Goal: Task Accomplishment & Management: Complete application form

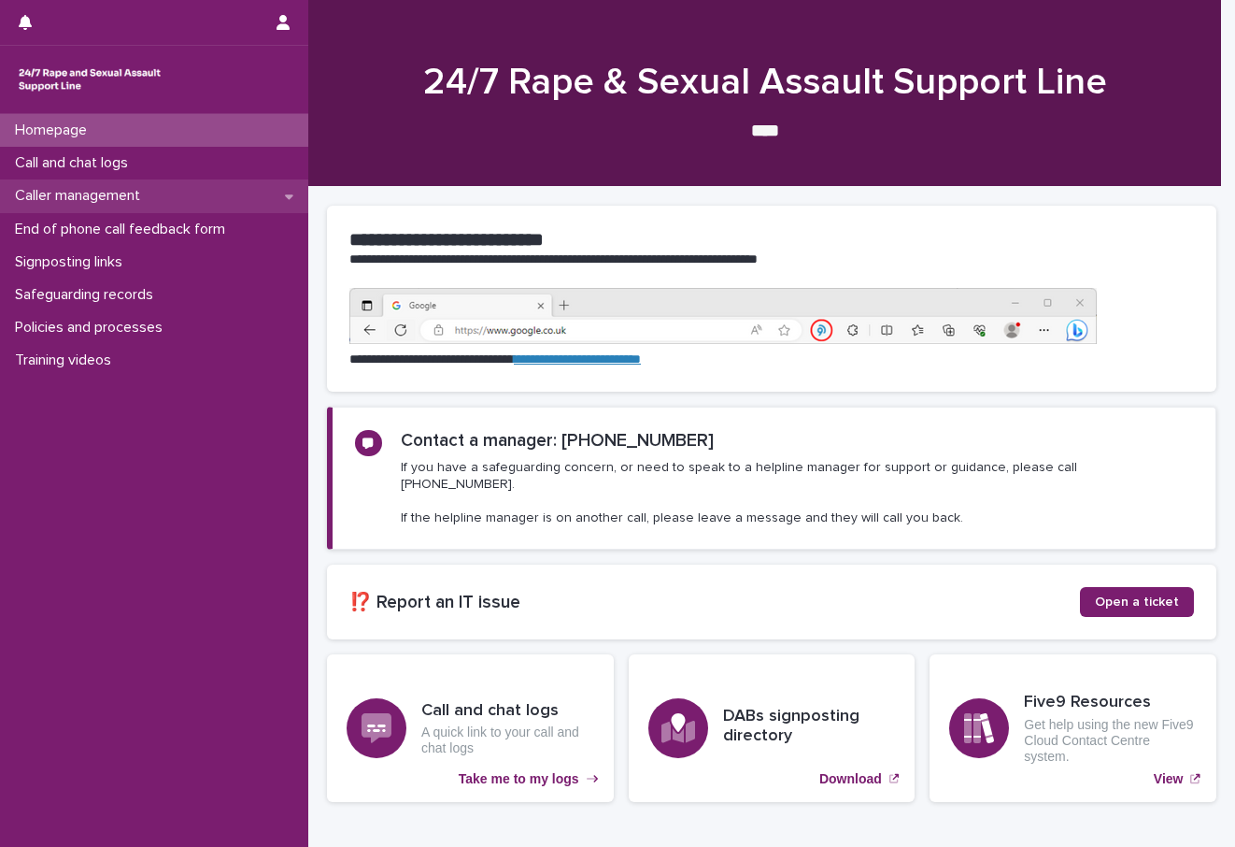
click at [121, 196] on p "Caller management" at bounding box center [81, 196] width 148 height 18
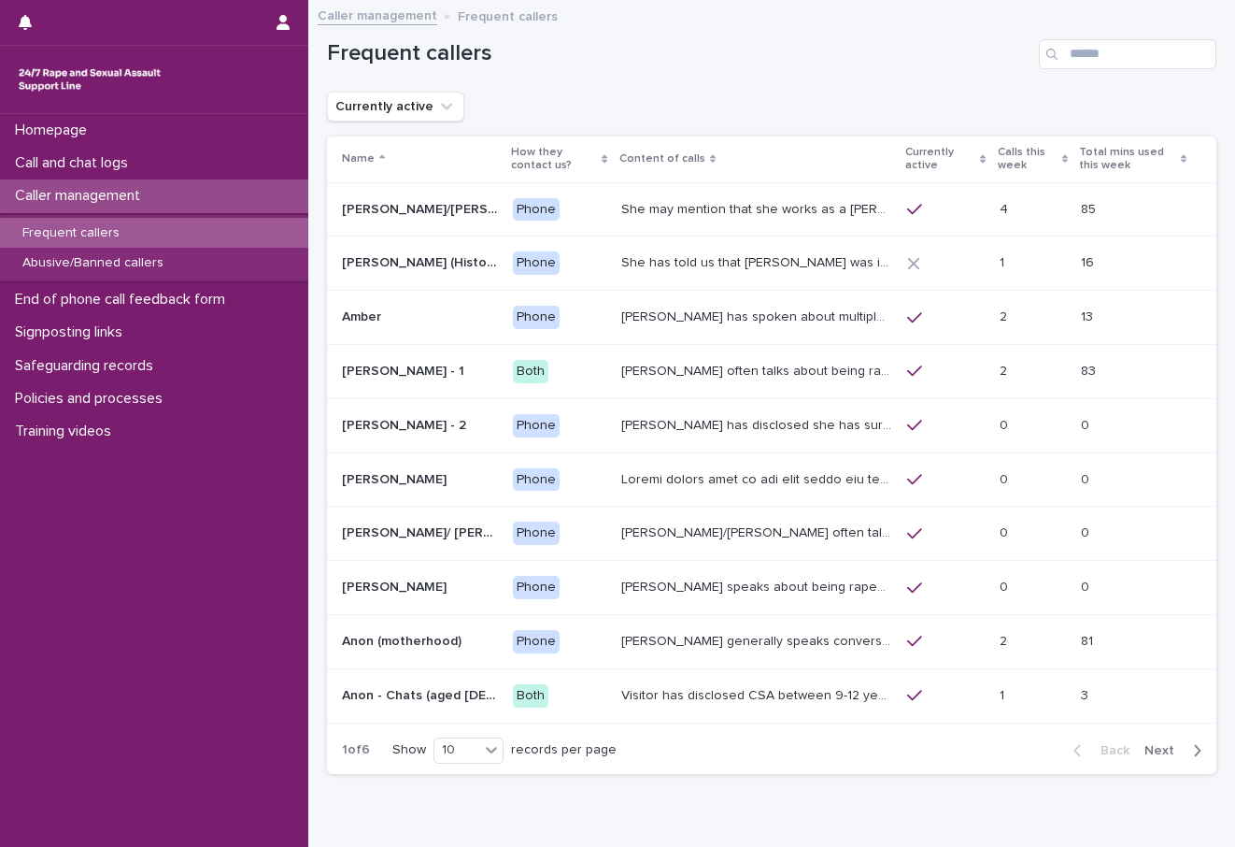
click at [998, 151] on p "Calls this week" at bounding box center [1028, 159] width 60 height 35
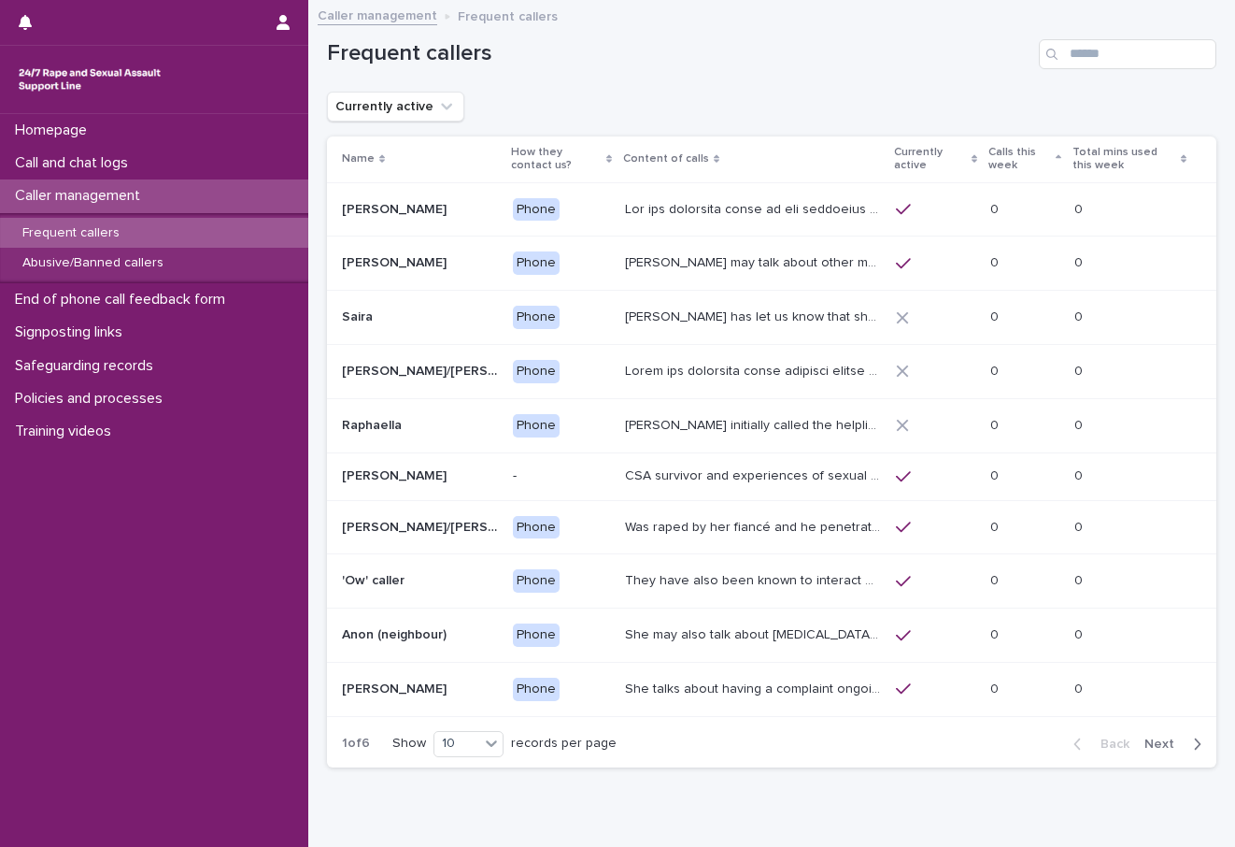
click at [984, 151] on th "Calls this week" at bounding box center [1025, 159] width 85 height 46
click at [999, 164] on p "Calls this week" at bounding box center [1020, 159] width 63 height 35
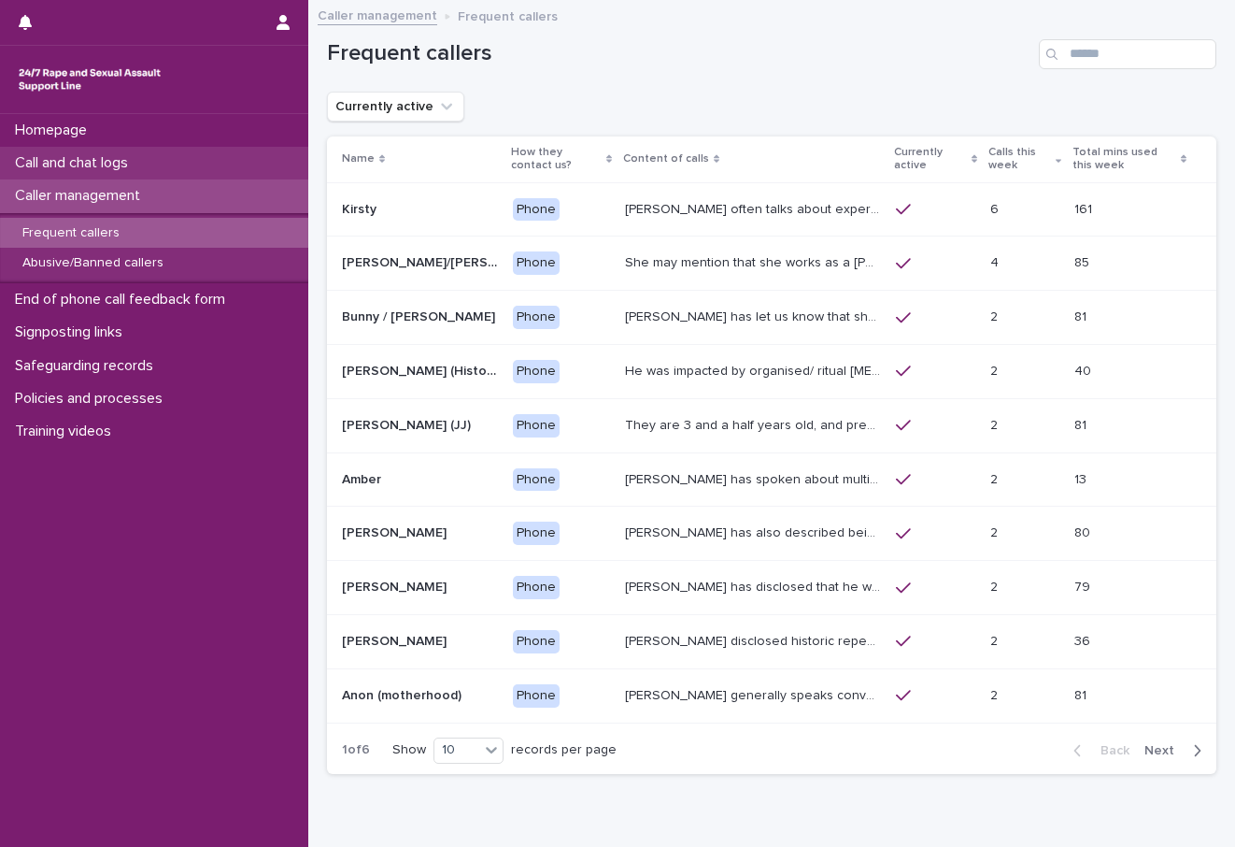
click at [104, 175] on div "Call and chat logs" at bounding box center [154, 163] width 308 height 33
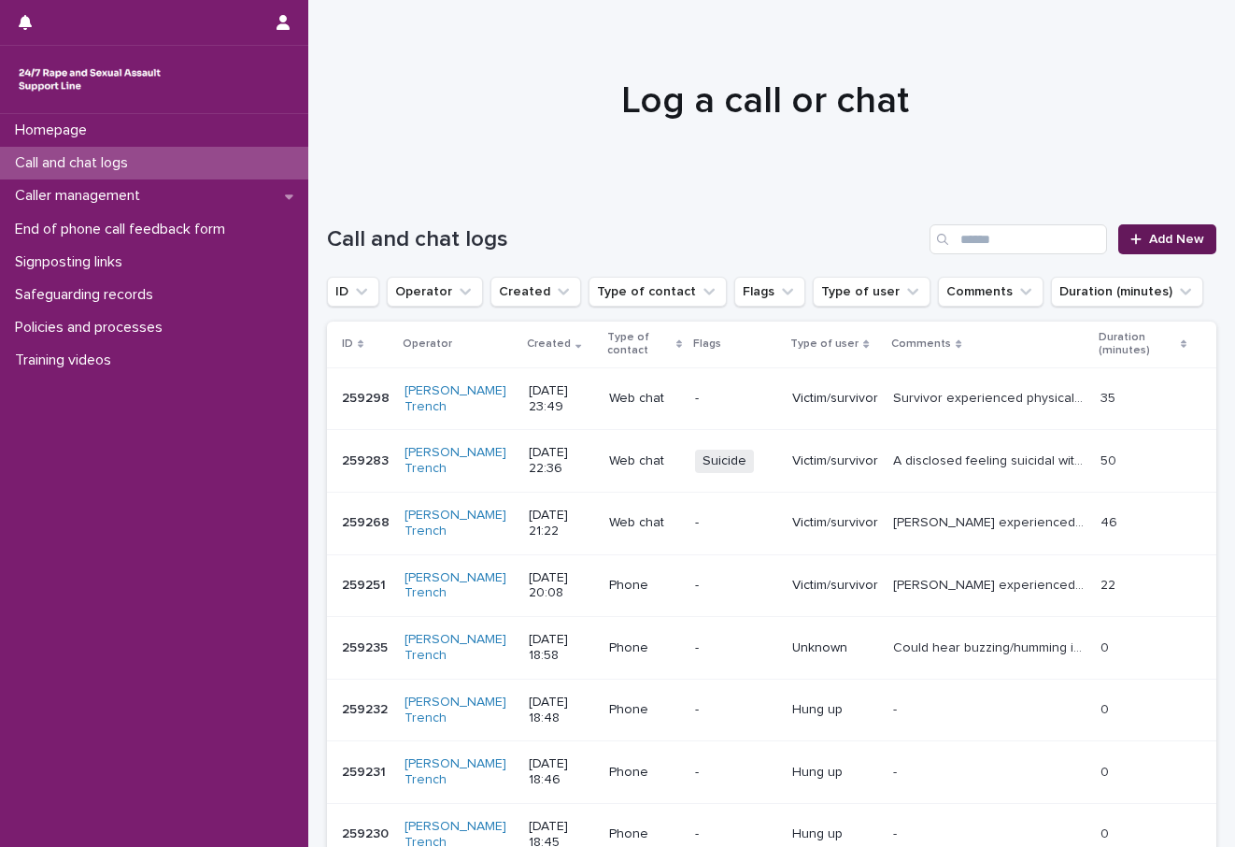
click at [1169, 246] on link "Add New" at bounding box center [1167, 239] width 98 height 30
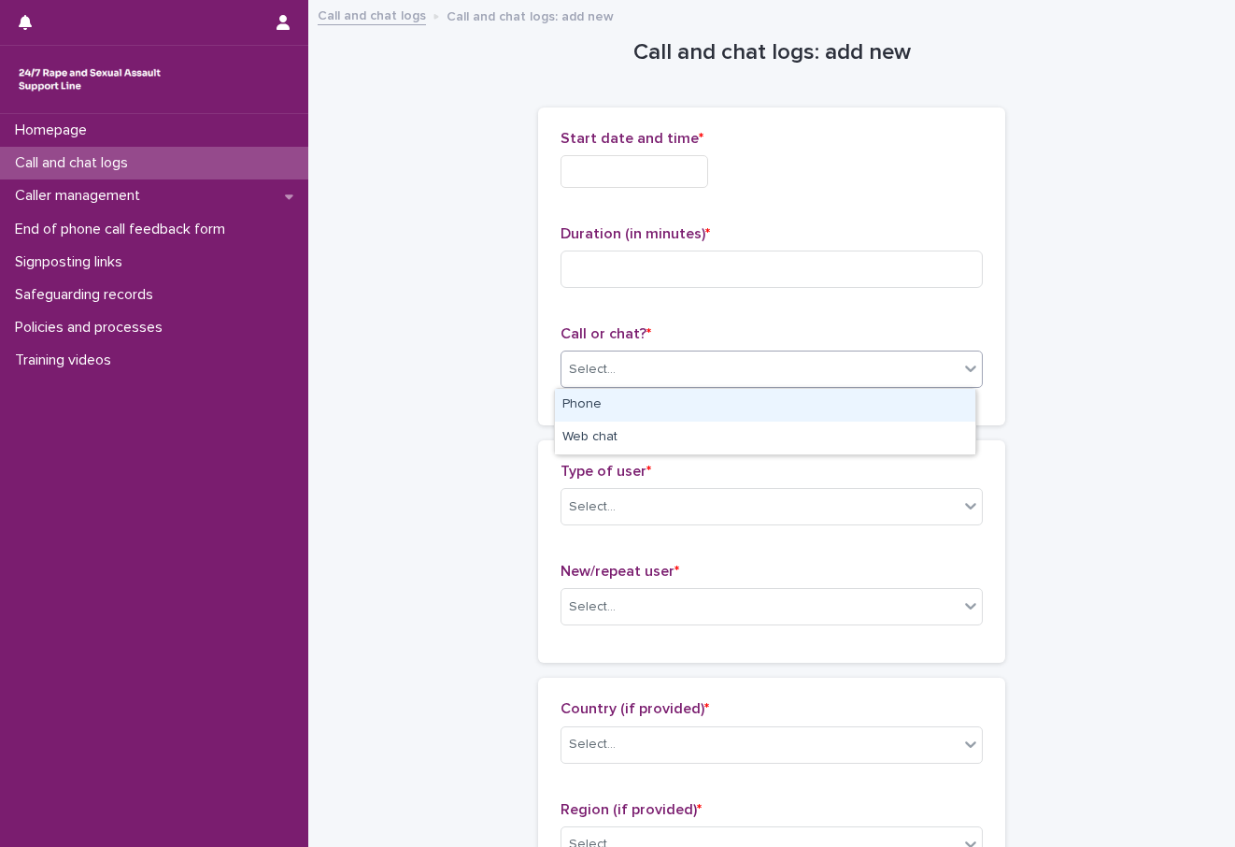
click at [621, 369] on div "Select..." at bounding box center [760, 369] width 397 height 31
click at [603, 405] on div "Phone" at bounding box center [765, 405] width 420 height 33
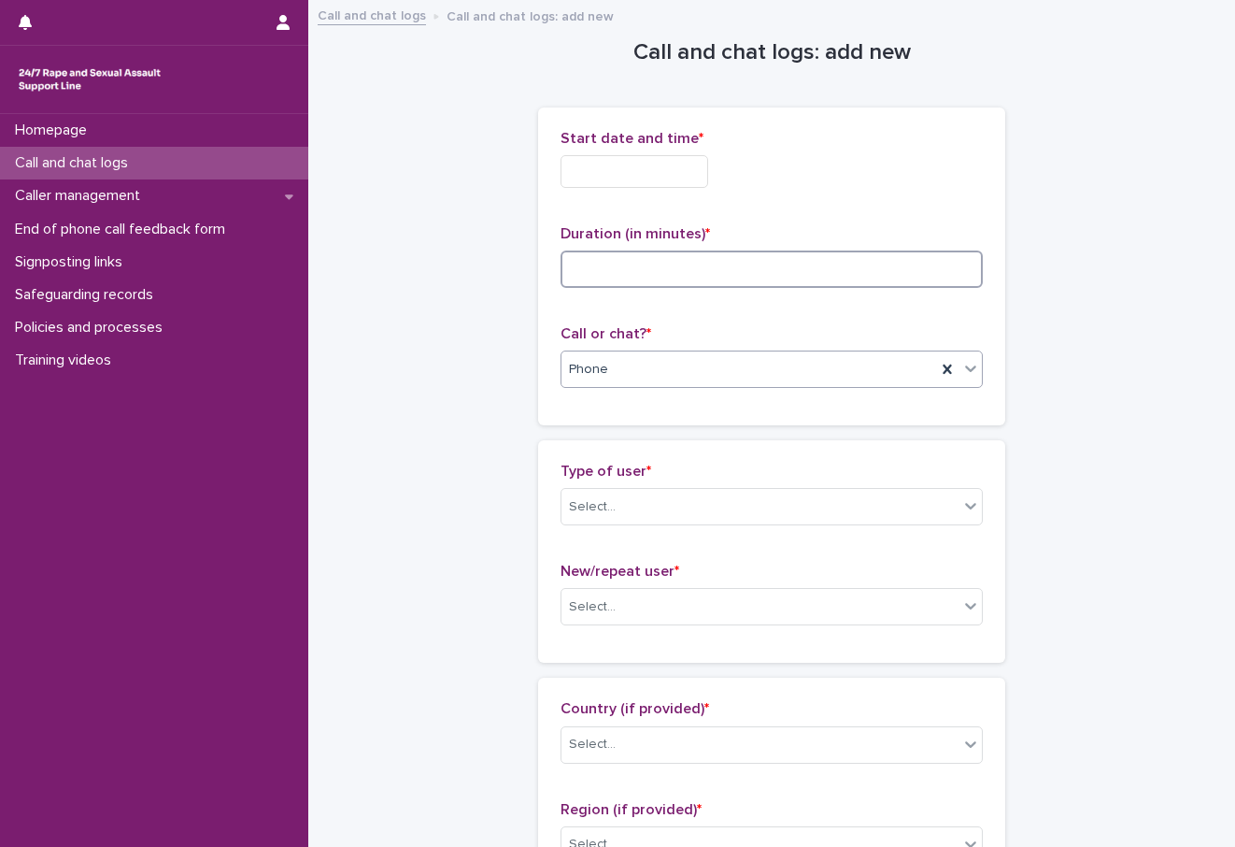
click at [612, 263] on input at bounding box center [772, 268] width 422 height 37
type input "*"
click at [630, 164] on input "text" at bounding box center [635, 171] width 148 height 33
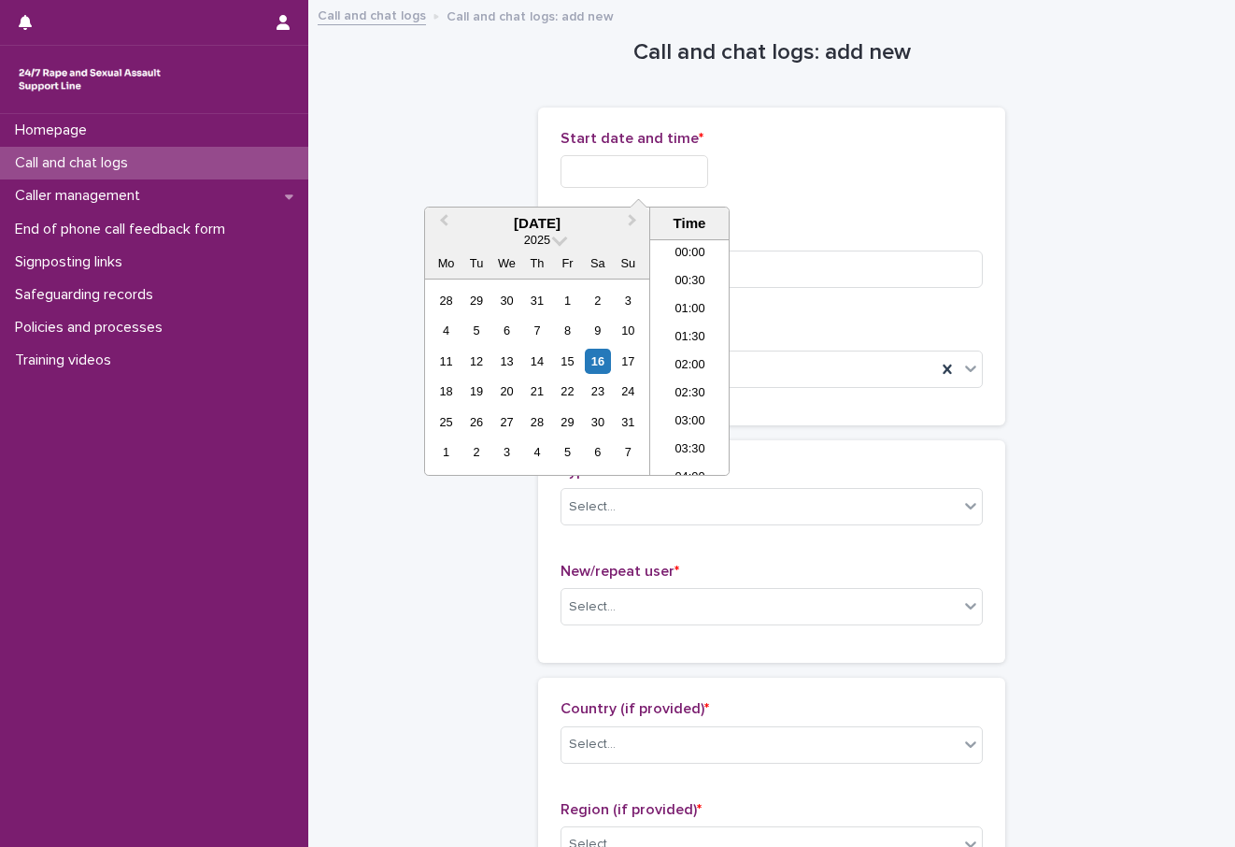
scroll to position [1111, 0]
click at [705, 378] on li "22:00" at bounding box center [689, 377] width 79 height 28
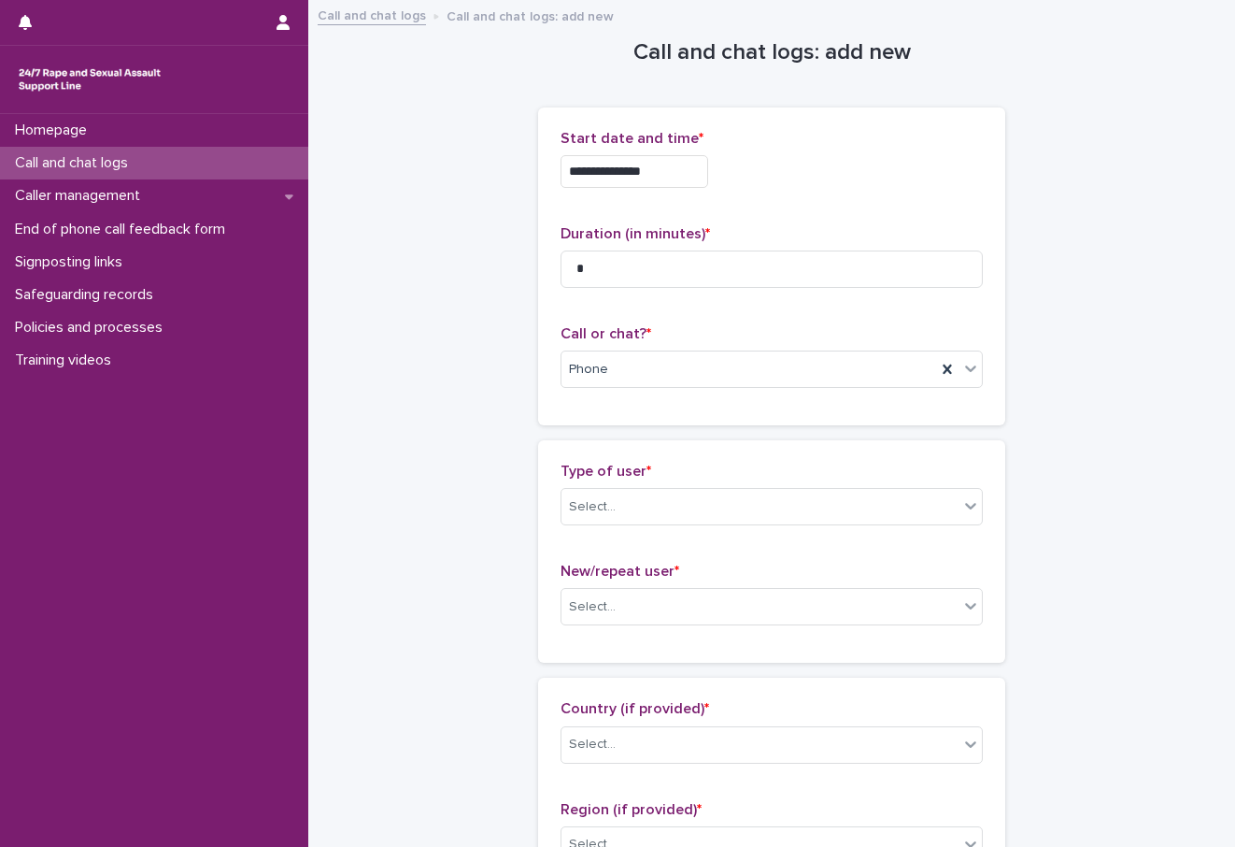
click at [677, 186] on input "**********" at bounding box center [635, 171] width 148 height 33
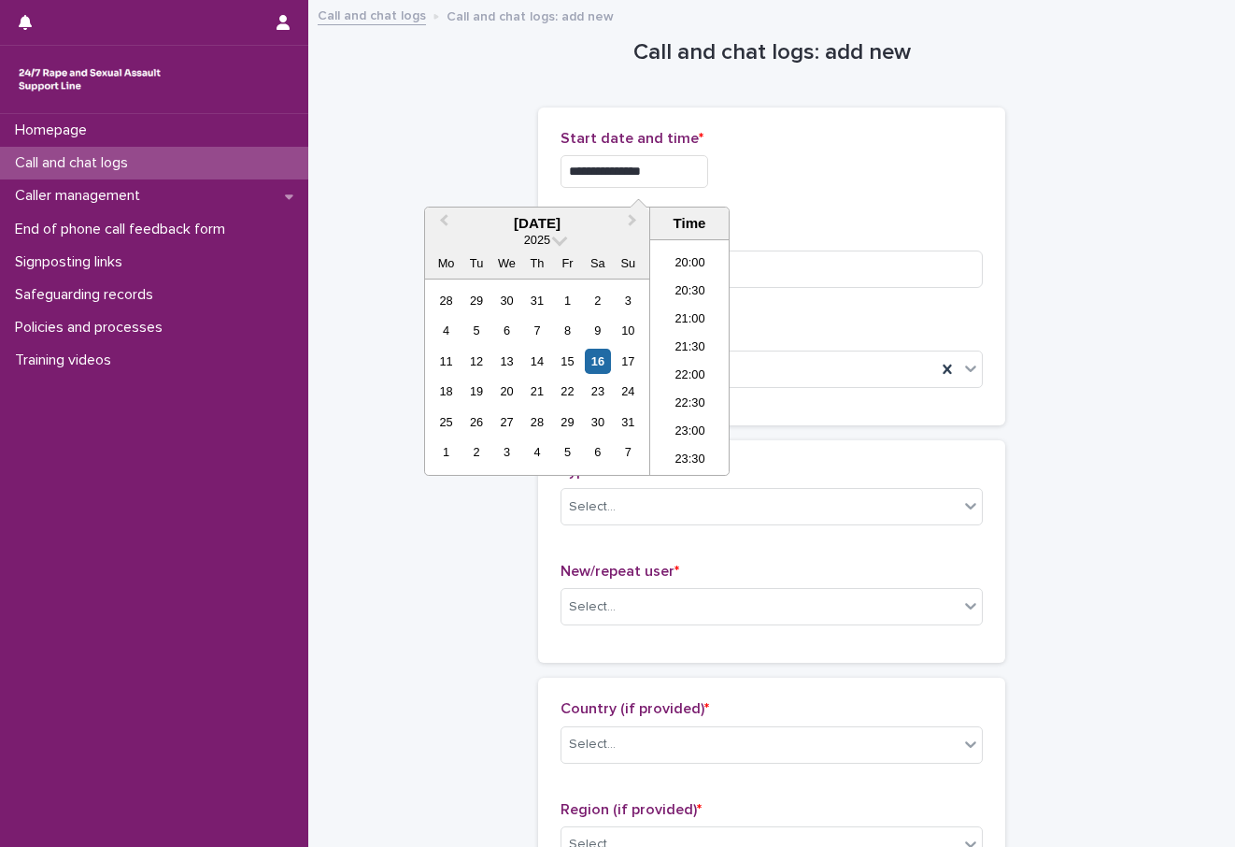
type input "**********"
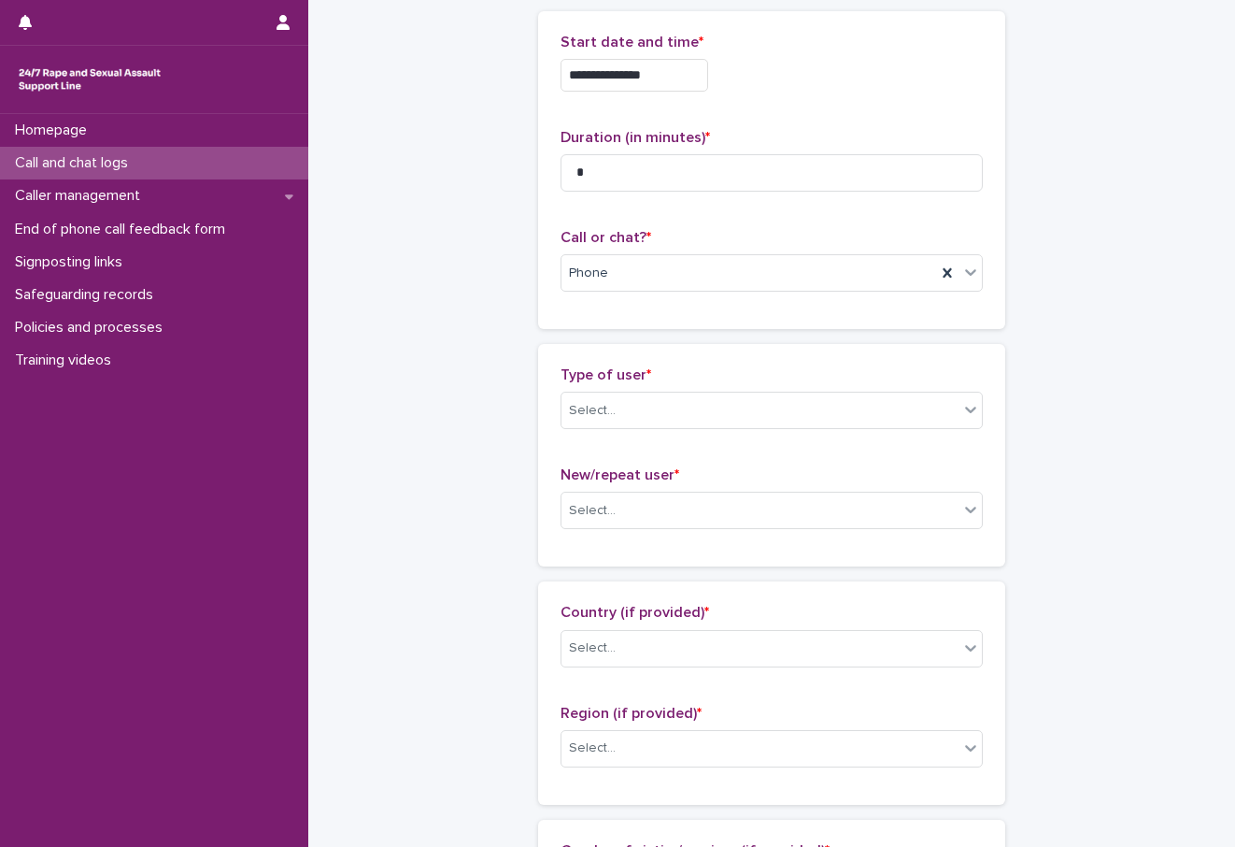
scroll to position [187, 0]
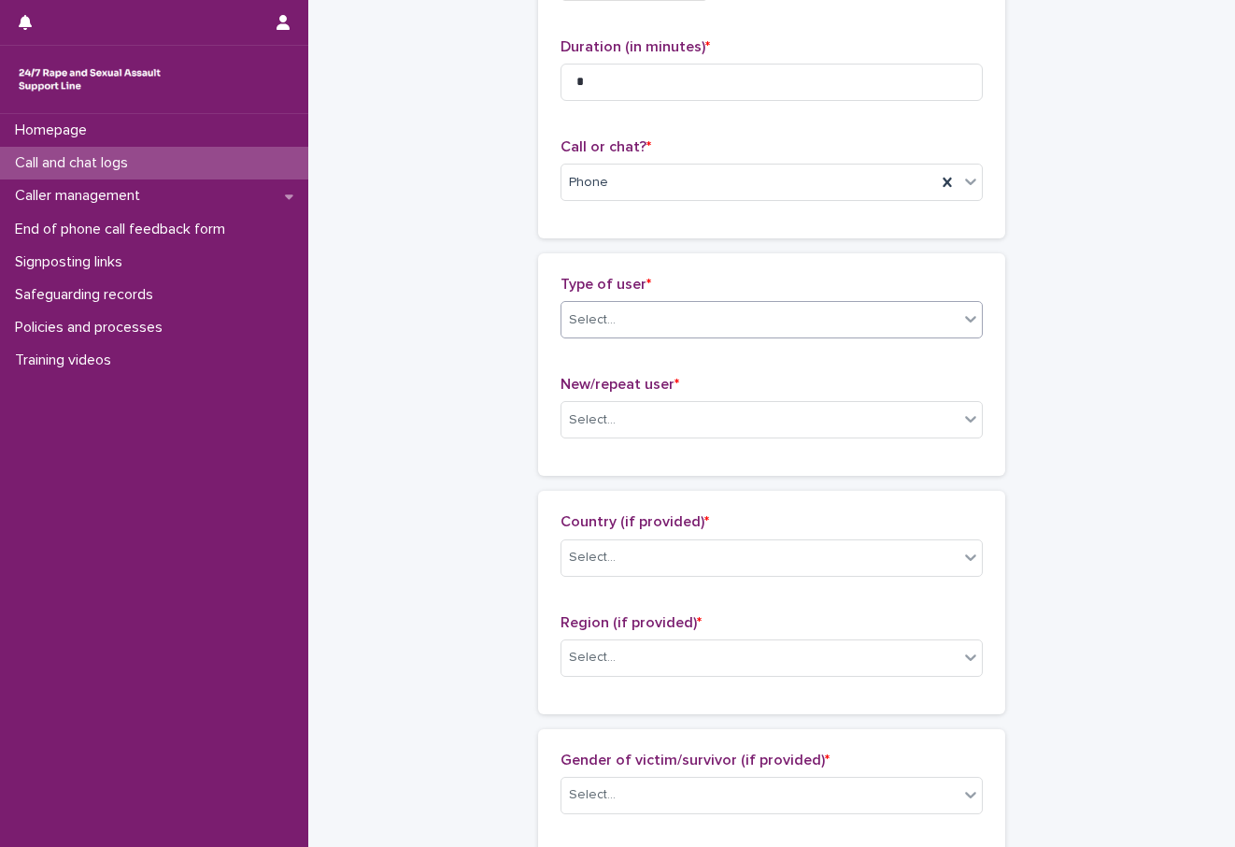
click at [562, 324] on div "Select..." at bounding box center [760, 320] width 397 height 31
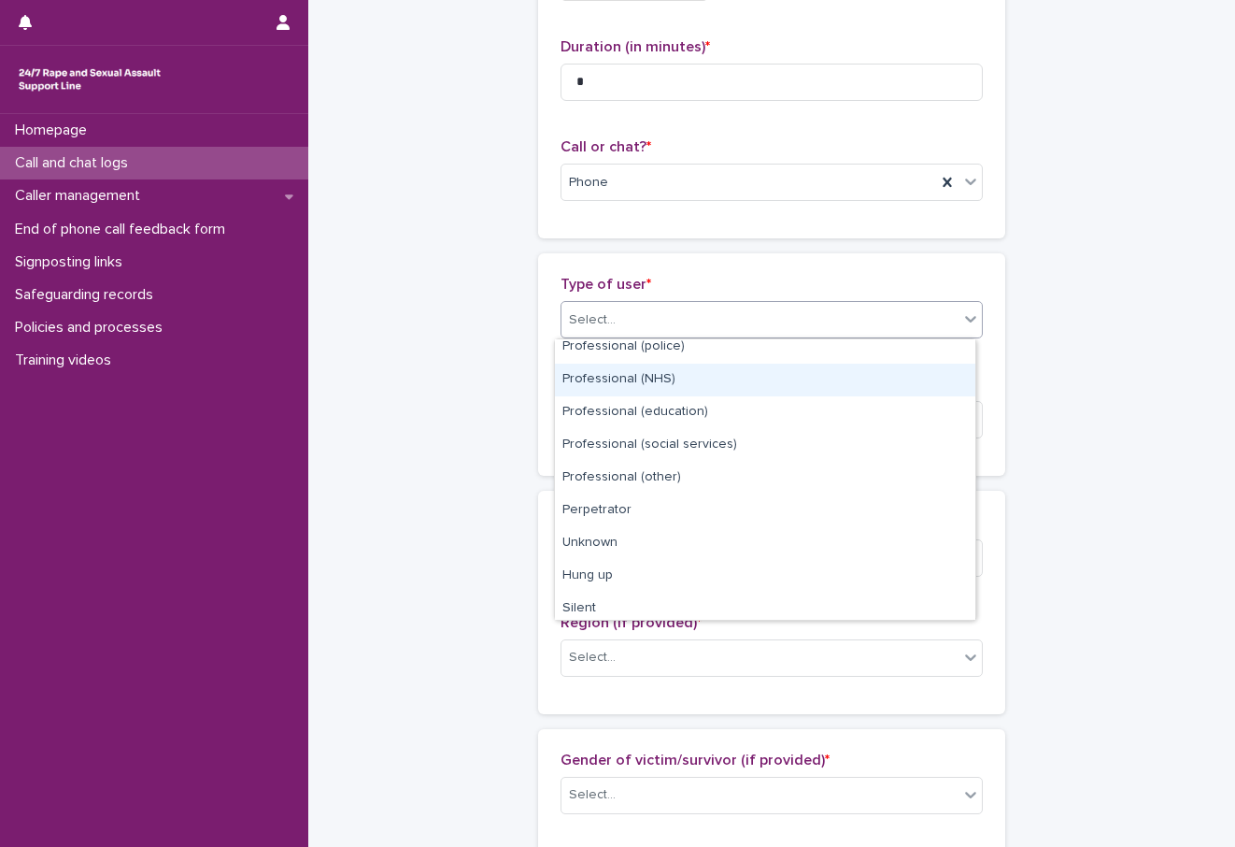
scroll to position [210, 0]
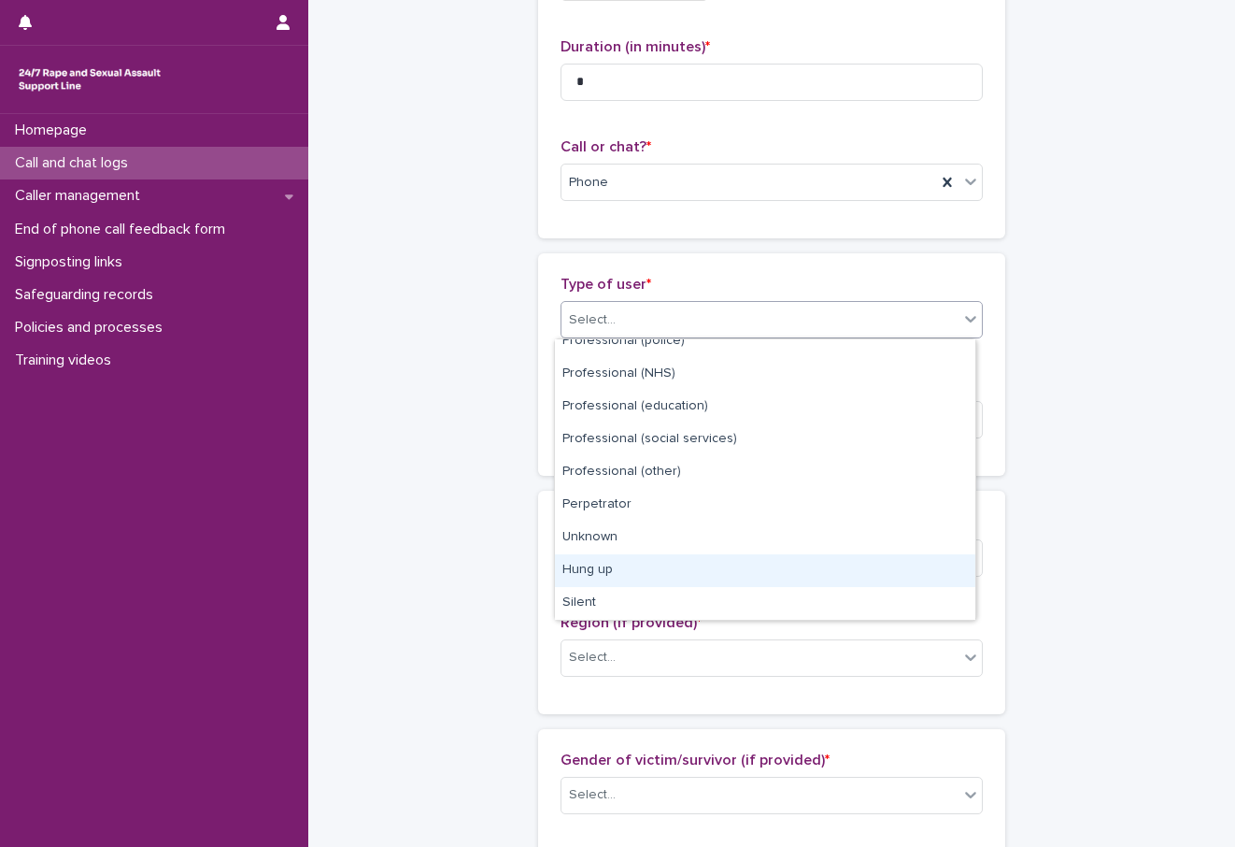
click at [598, 577] on div "Hung up" at bounding box center [765, 570] width 420 height 33
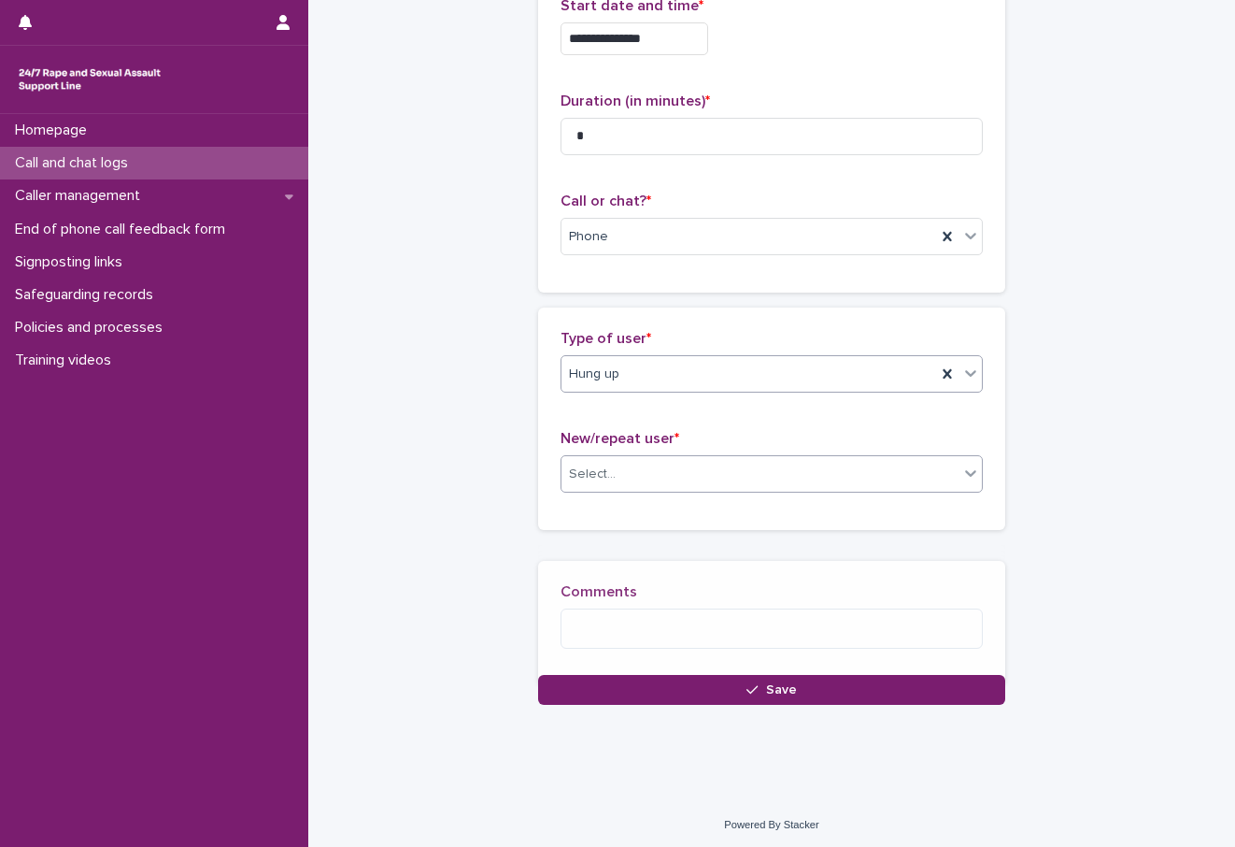
scroll to position [148, 0]
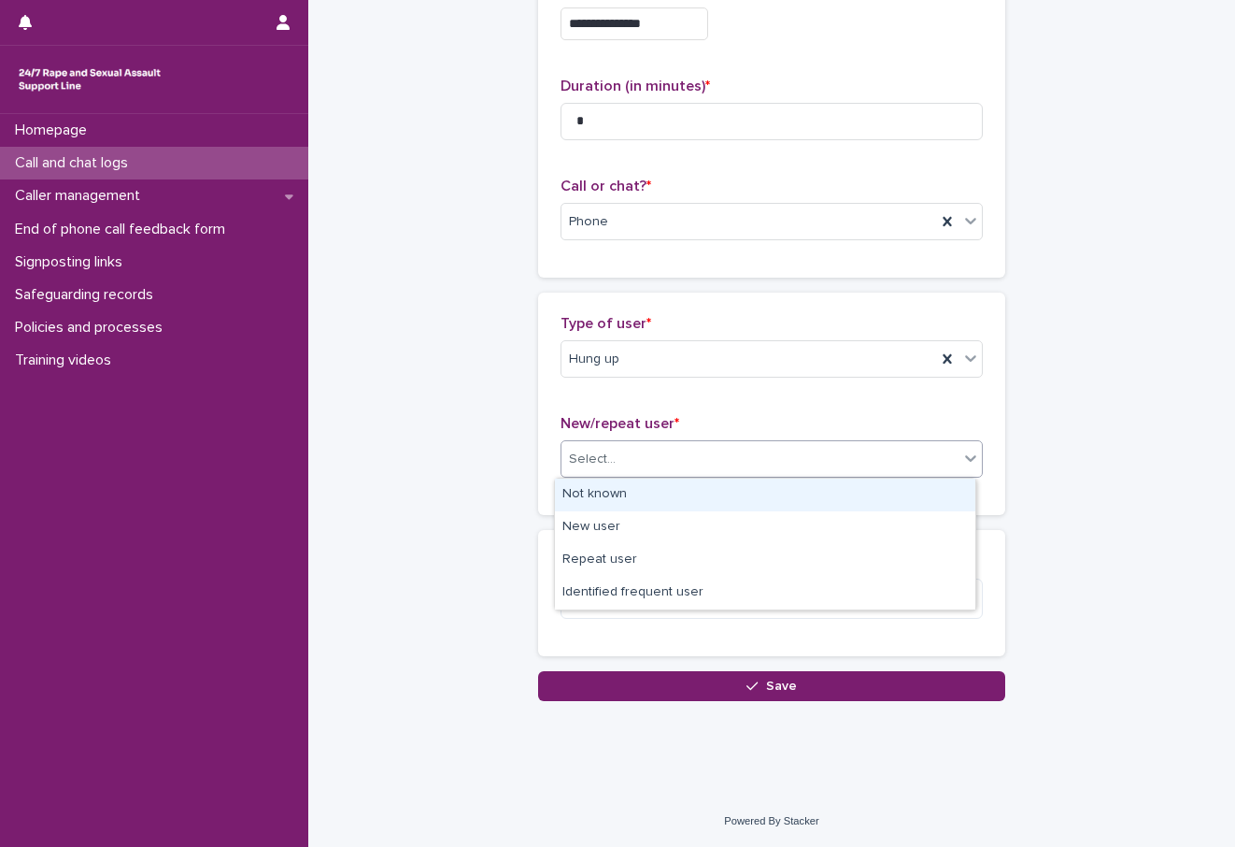
click at [619, 464] on div "Select..." at bounding box center [760, 459] width 397 height 31
click at [608, 492] on div "Not known" at bounding box center [765, 494] width 420 height 33
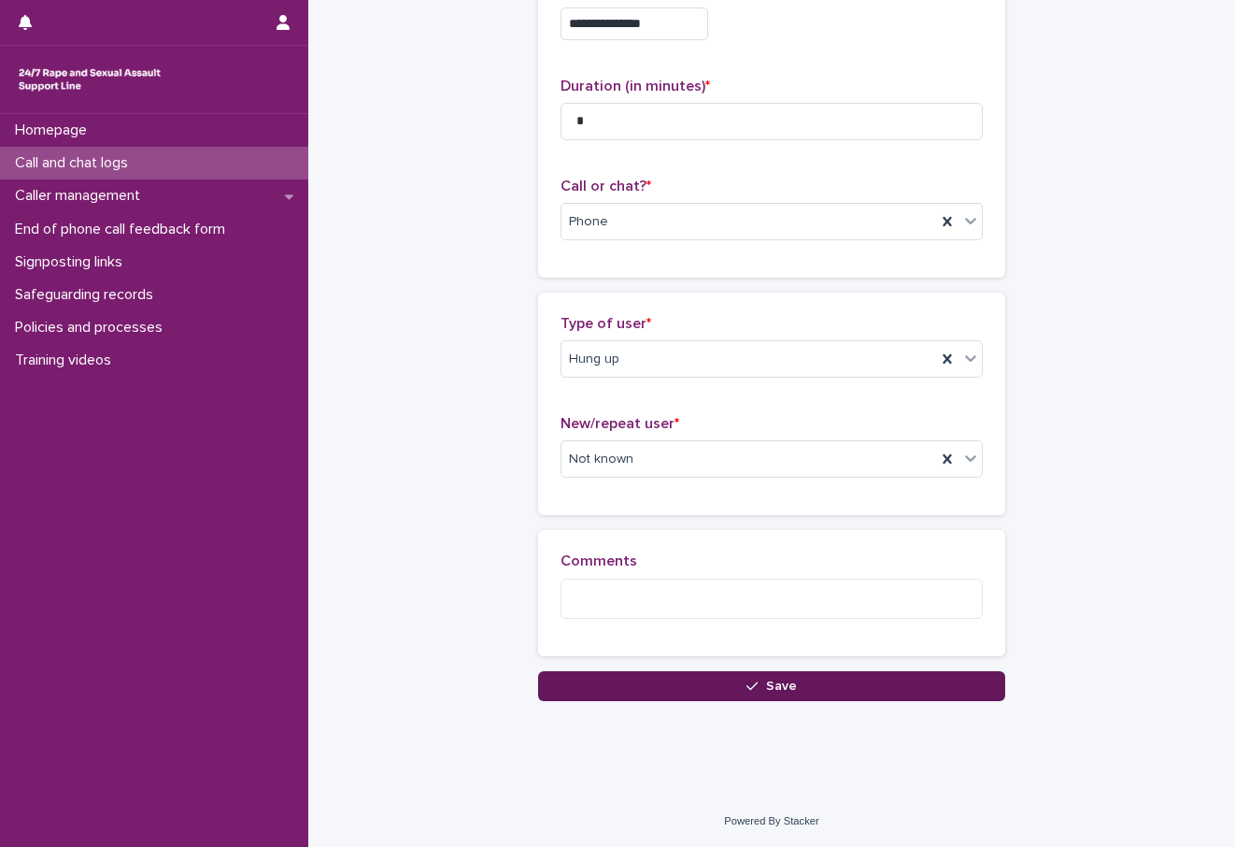
click at [661, 680] on button "Save" at bounding box center [771, 686] width 467 height 30
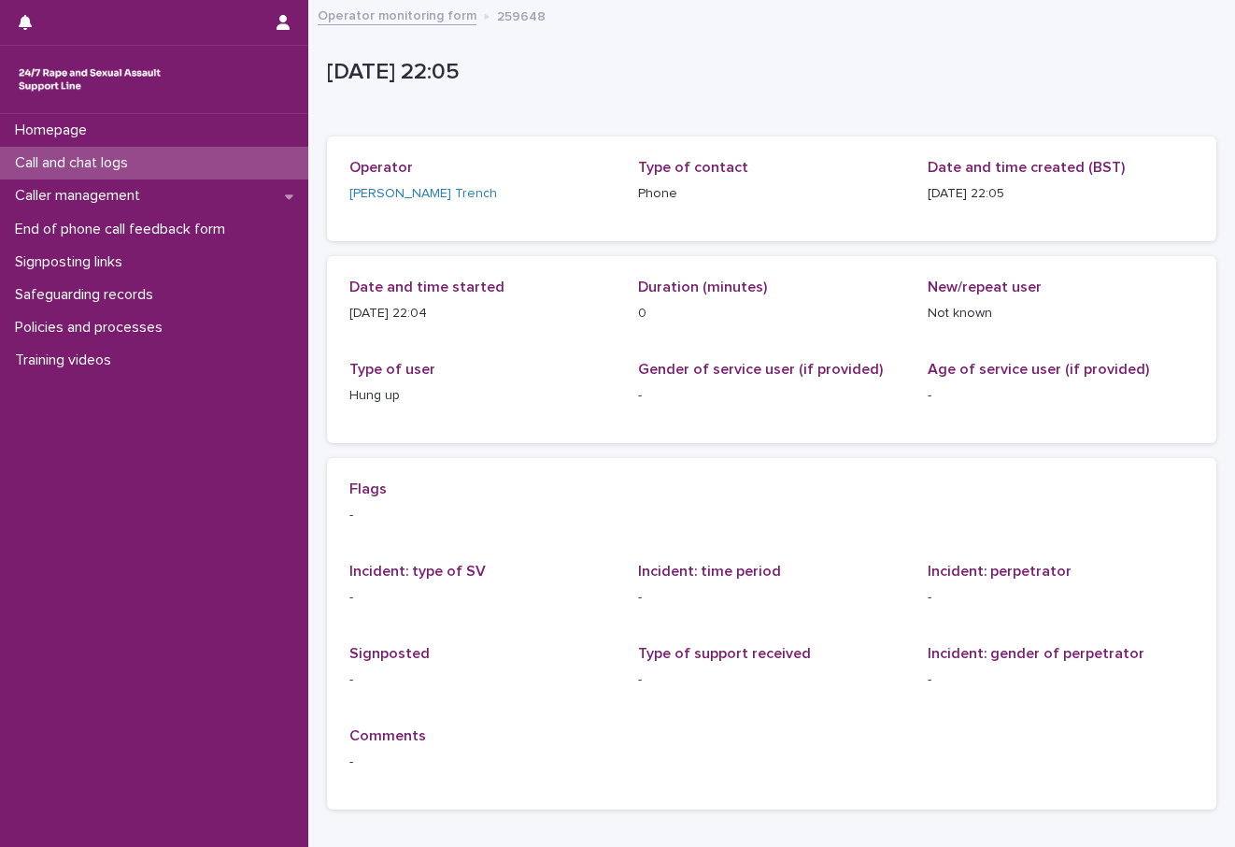
click at [120, 169] on p "Call and chat logs" at bounding box center [74, 163] width 135 height 18
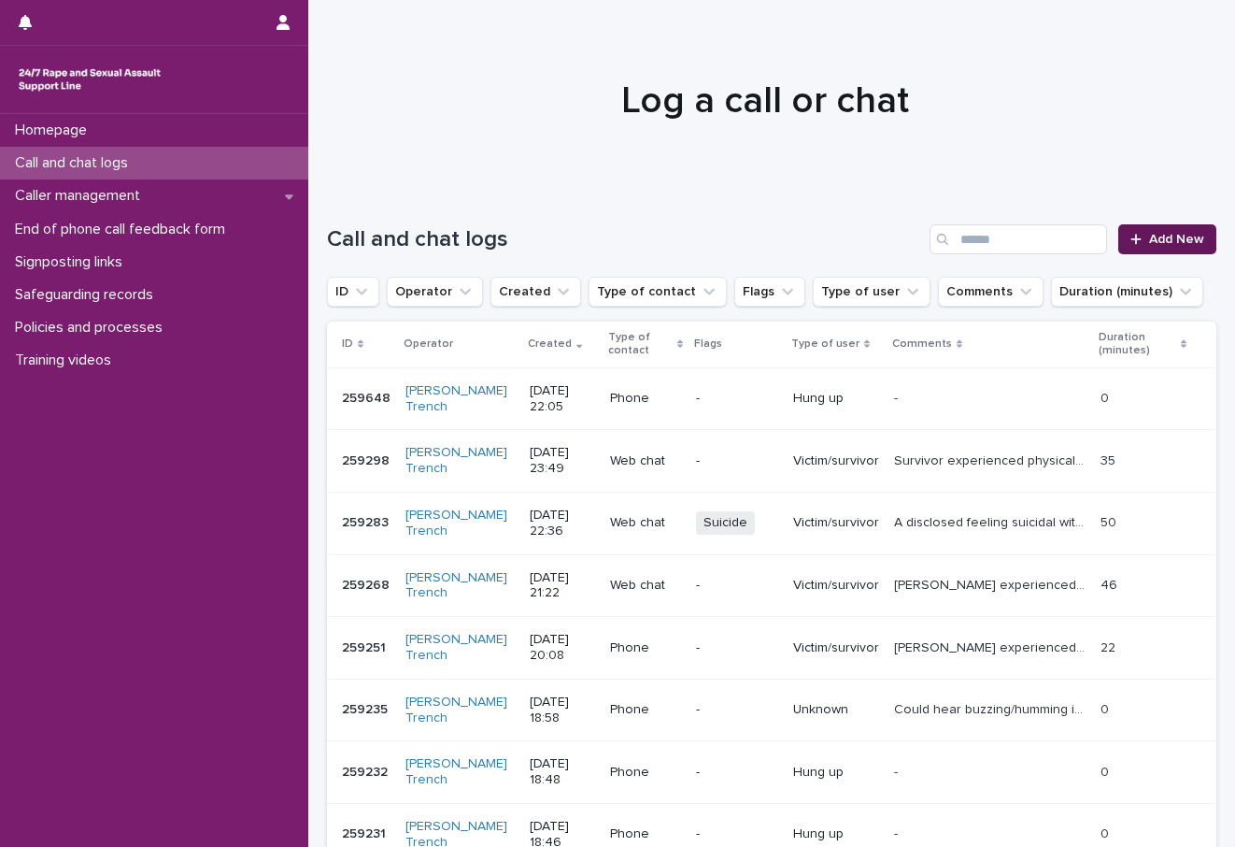
click at [1173, 234] on span "Add New" at bounding box center [1176, 239] width 55 height 13
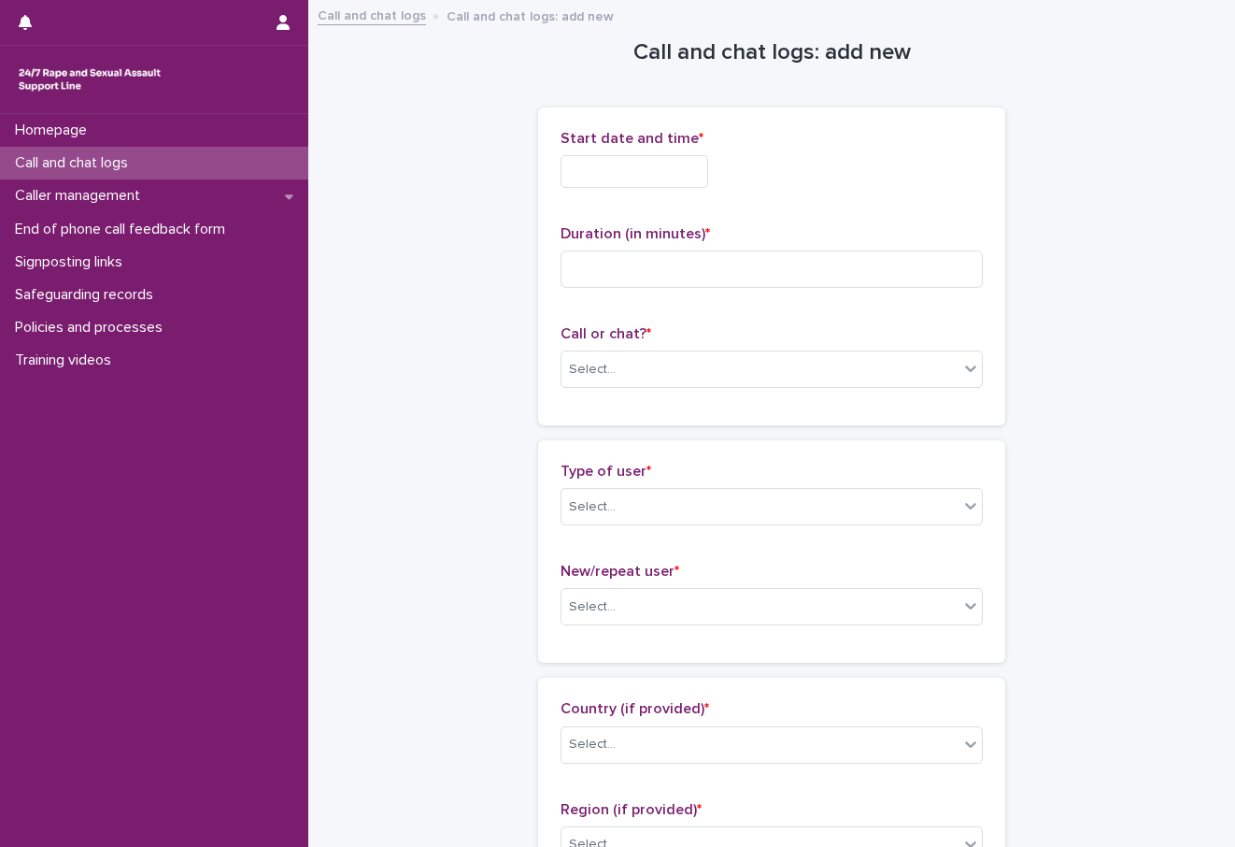
click at [633, 184] on input "text" at bounding box center [635, 171] width 148 height 33
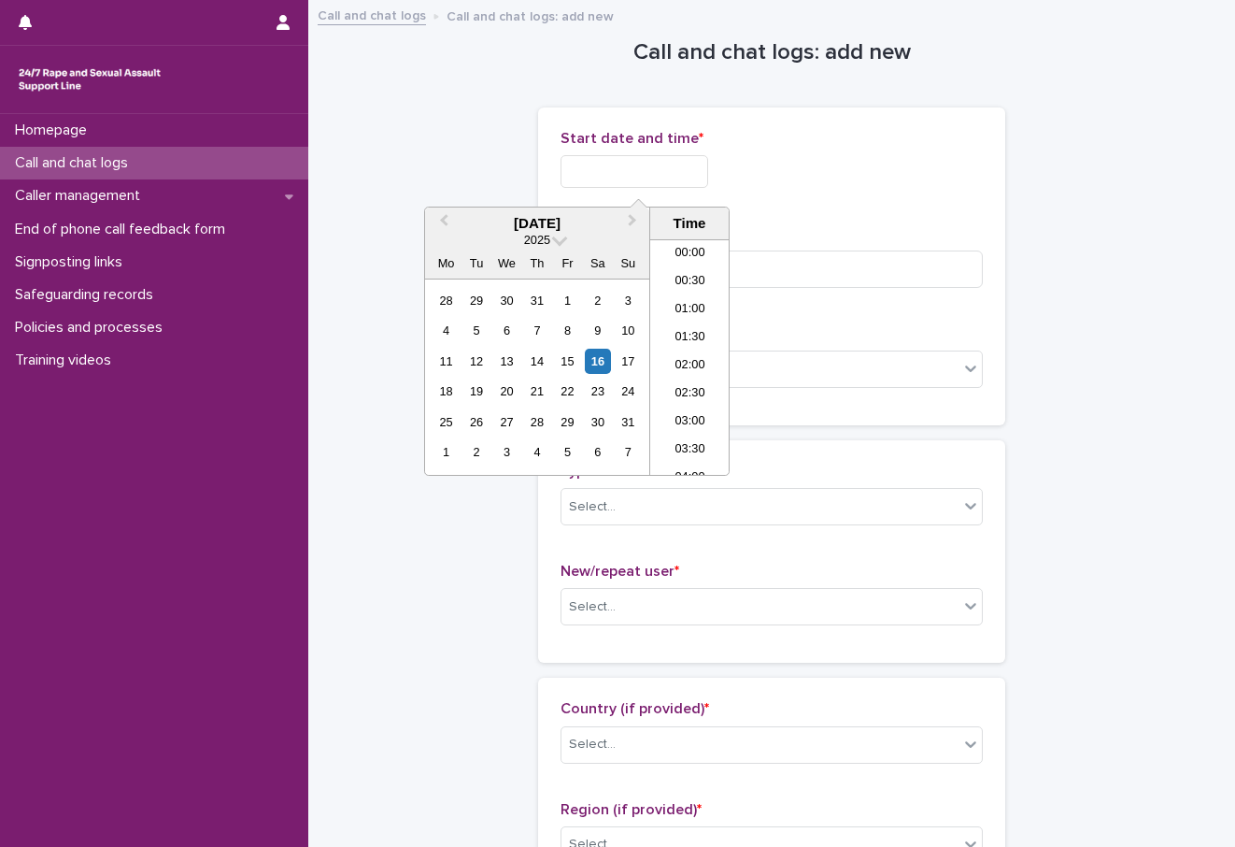
scroll to position [1111, 0]
click at [700, 373] on li "22:00" at bounding box center [689, 377] width 79 height 28
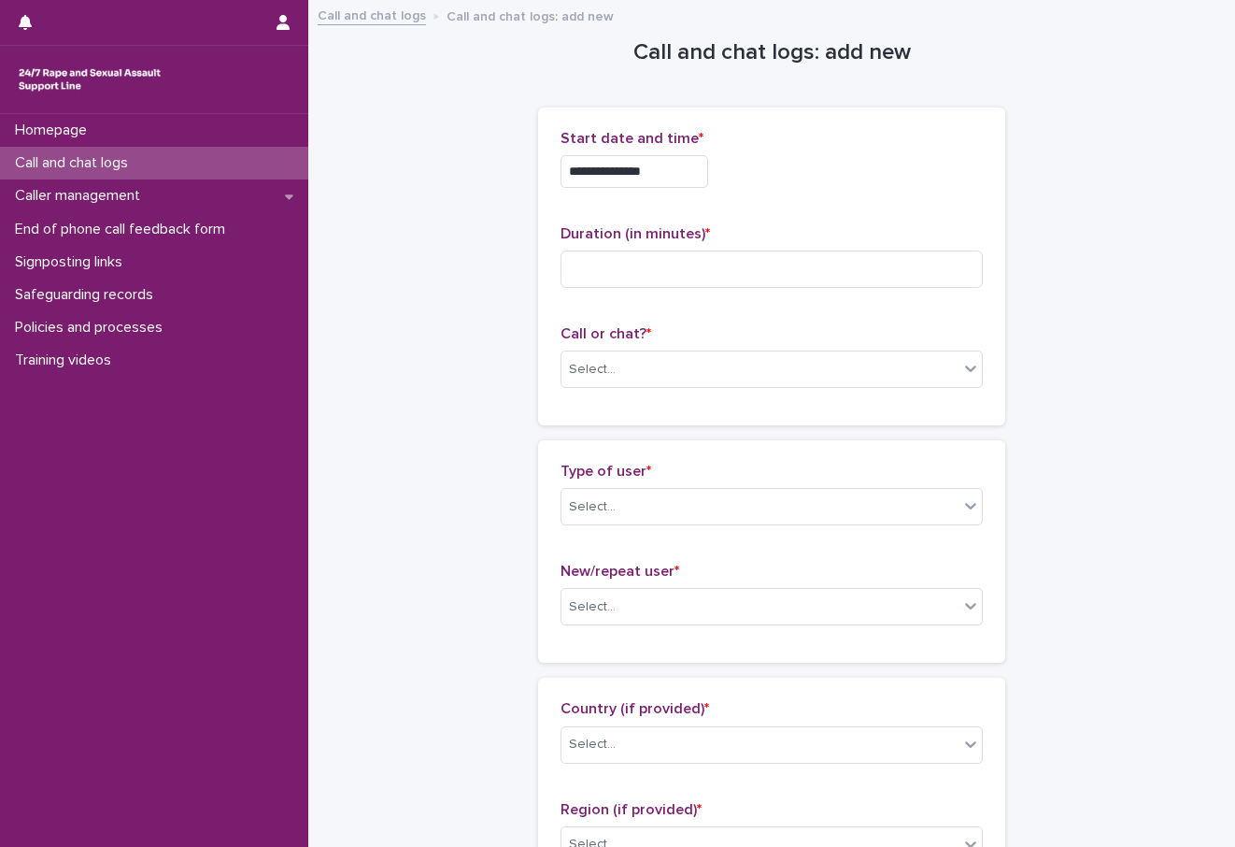
click at [675, 177] on input "**********" at bounding box center [635, 171] width 148 height 33
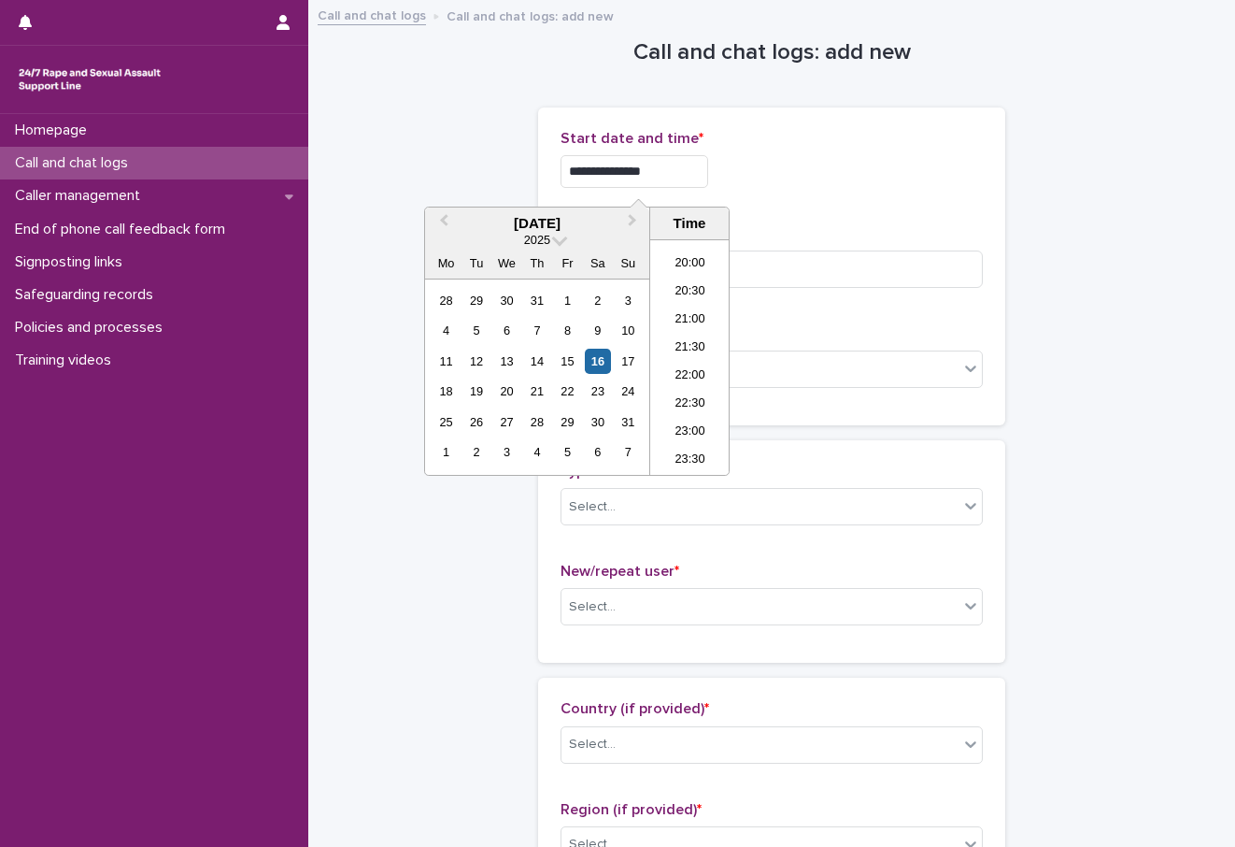
type input "**********"
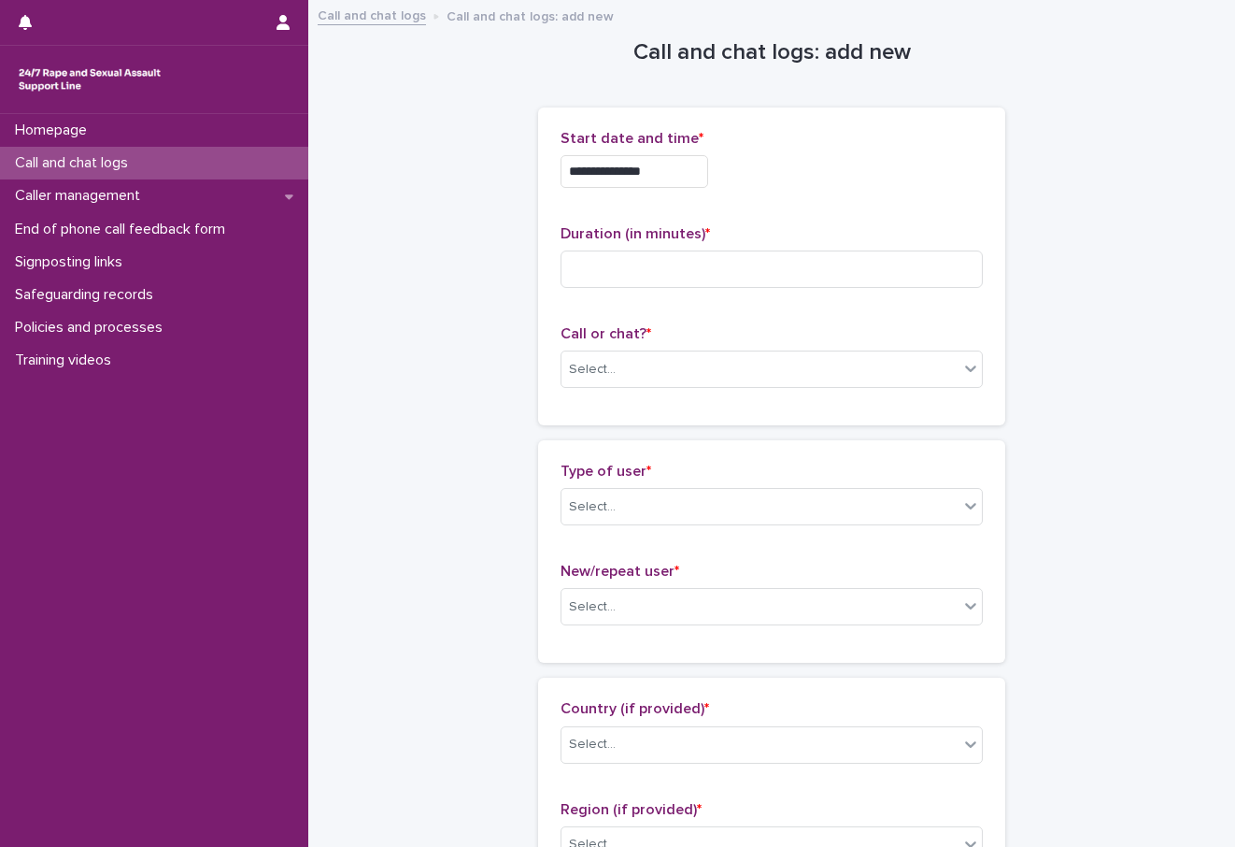
click at [855, 260] on input at bounding box center [772, 268] width 422 height 37
type input "*"
click at [631, 361] on div "Select..." at bounding box center [760, 369] width 397 height 31
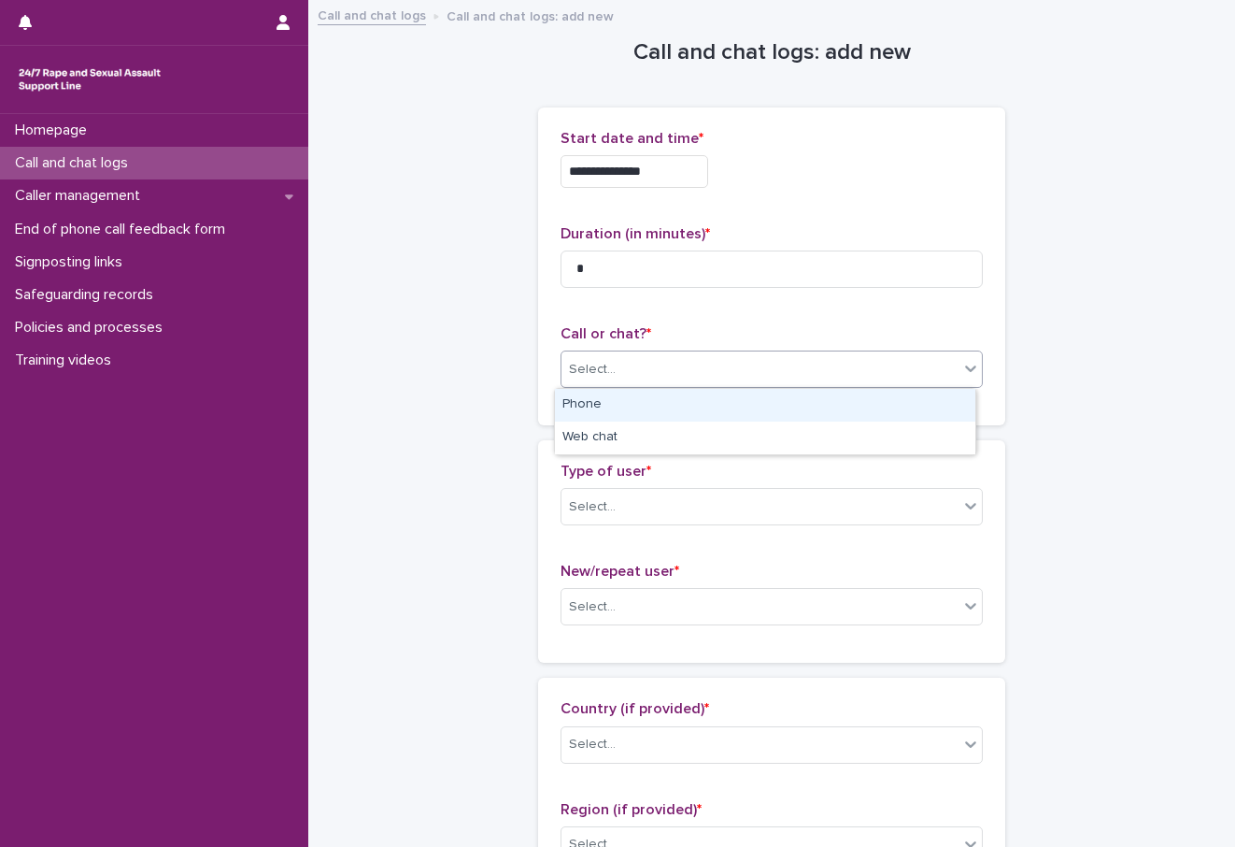
click at [585, 413] on div "Phone" at bounding box center [765, 405] width 420 height 33
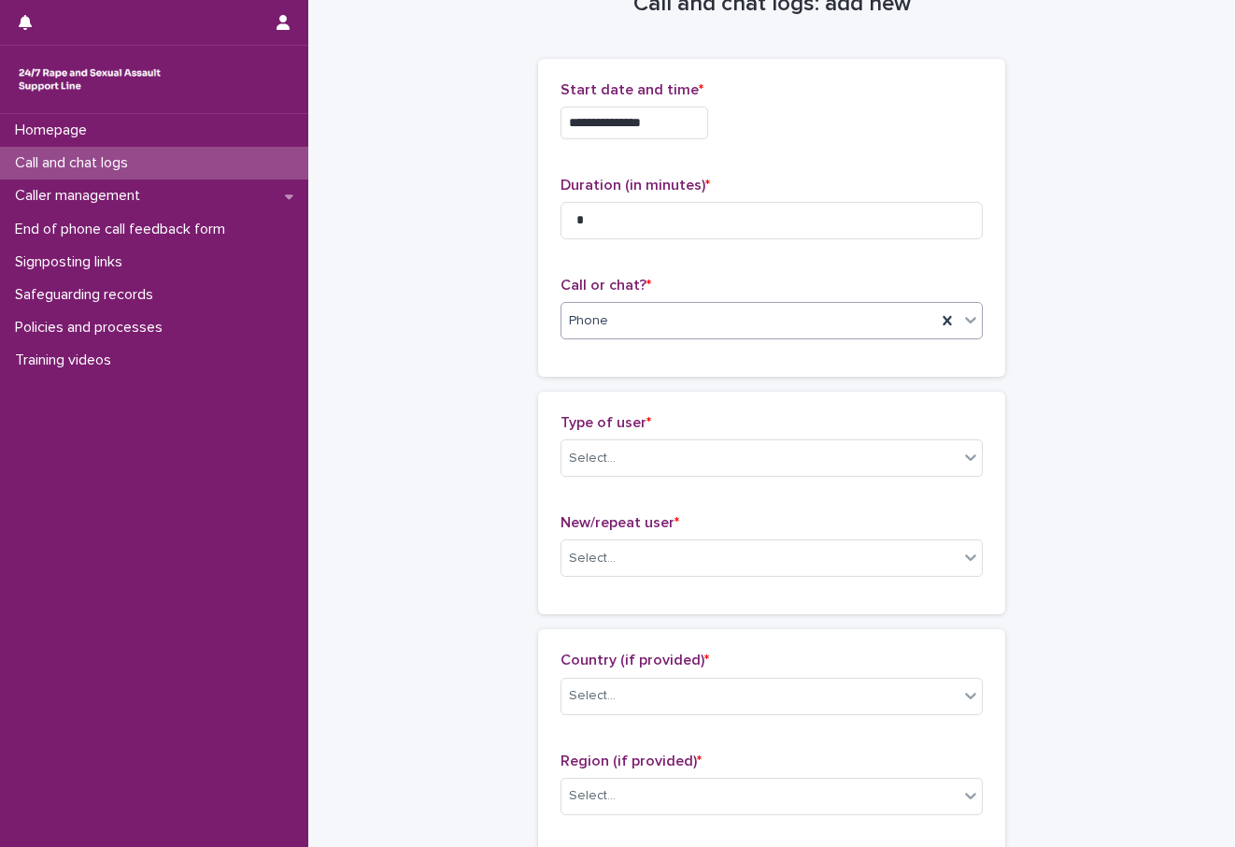
scroll to position [93, 0]
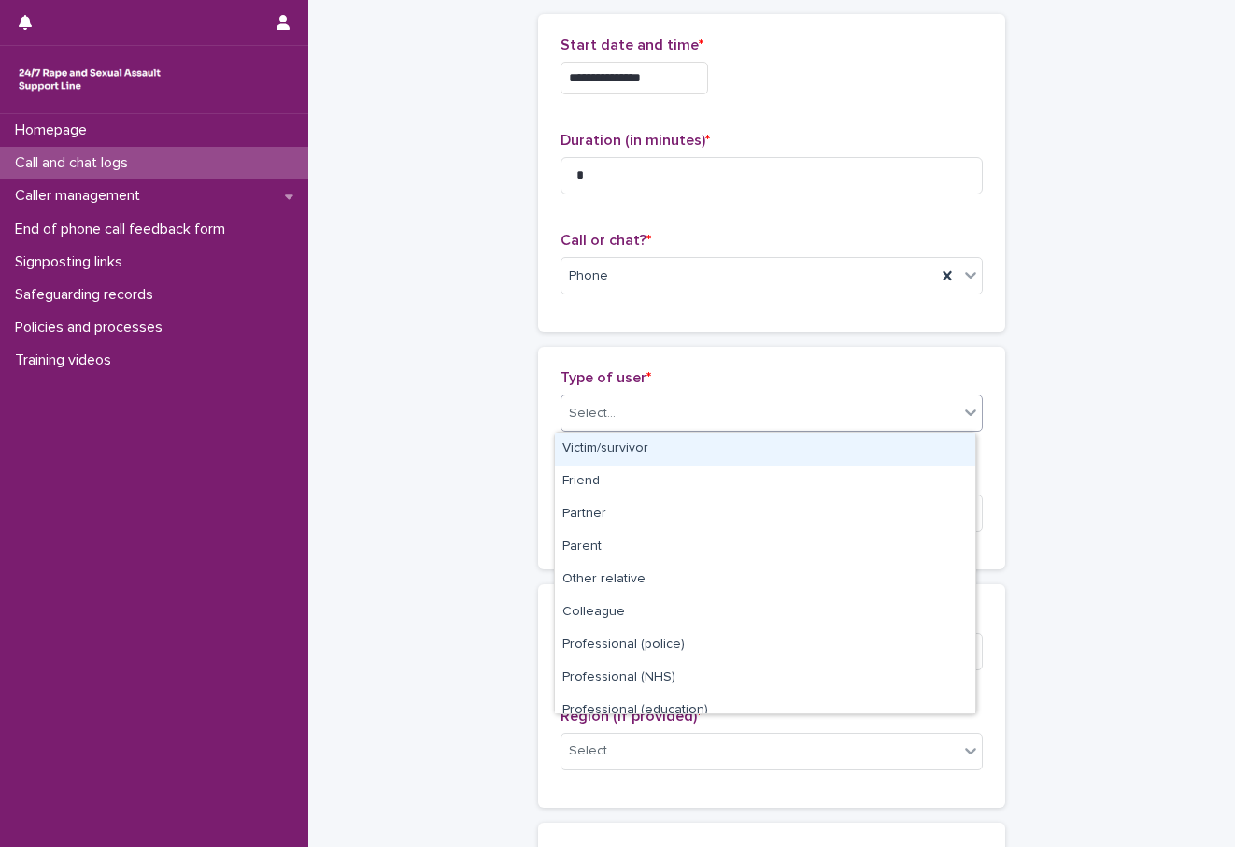
click at [578, 414] on div "Select..." at bounding box center [592, 414] width 47 height 20
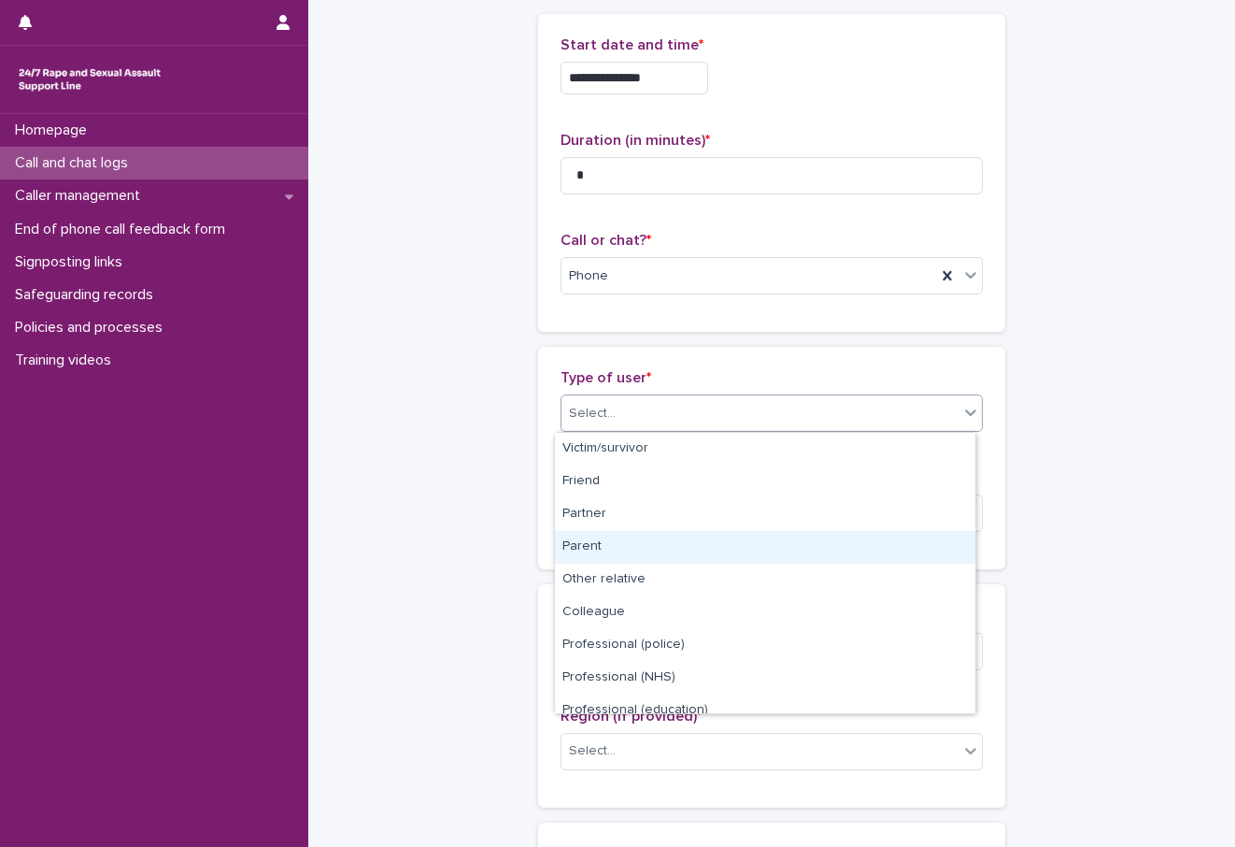
scroll to position [187, 0]
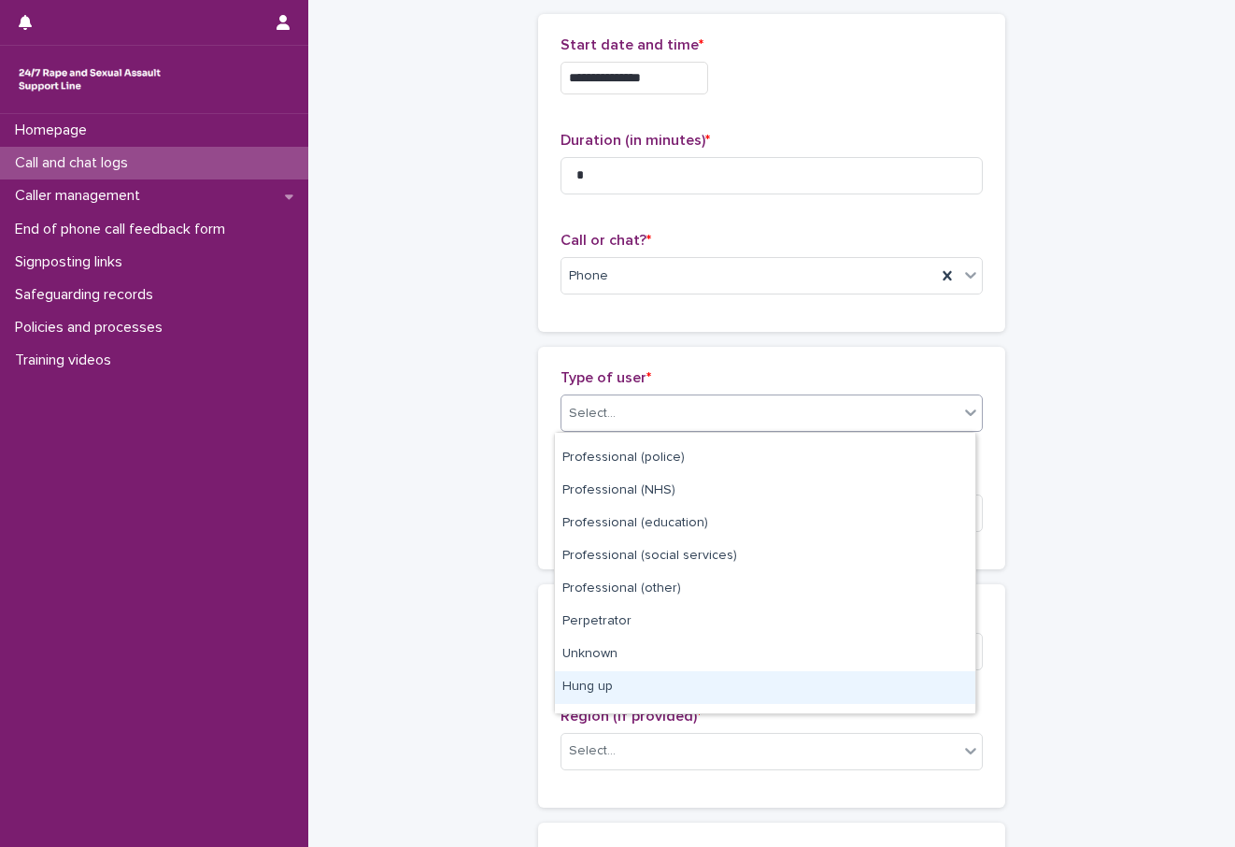
click at [607, 680] on div "Hung up" at bounding box center [765, 687] width 420 height 33
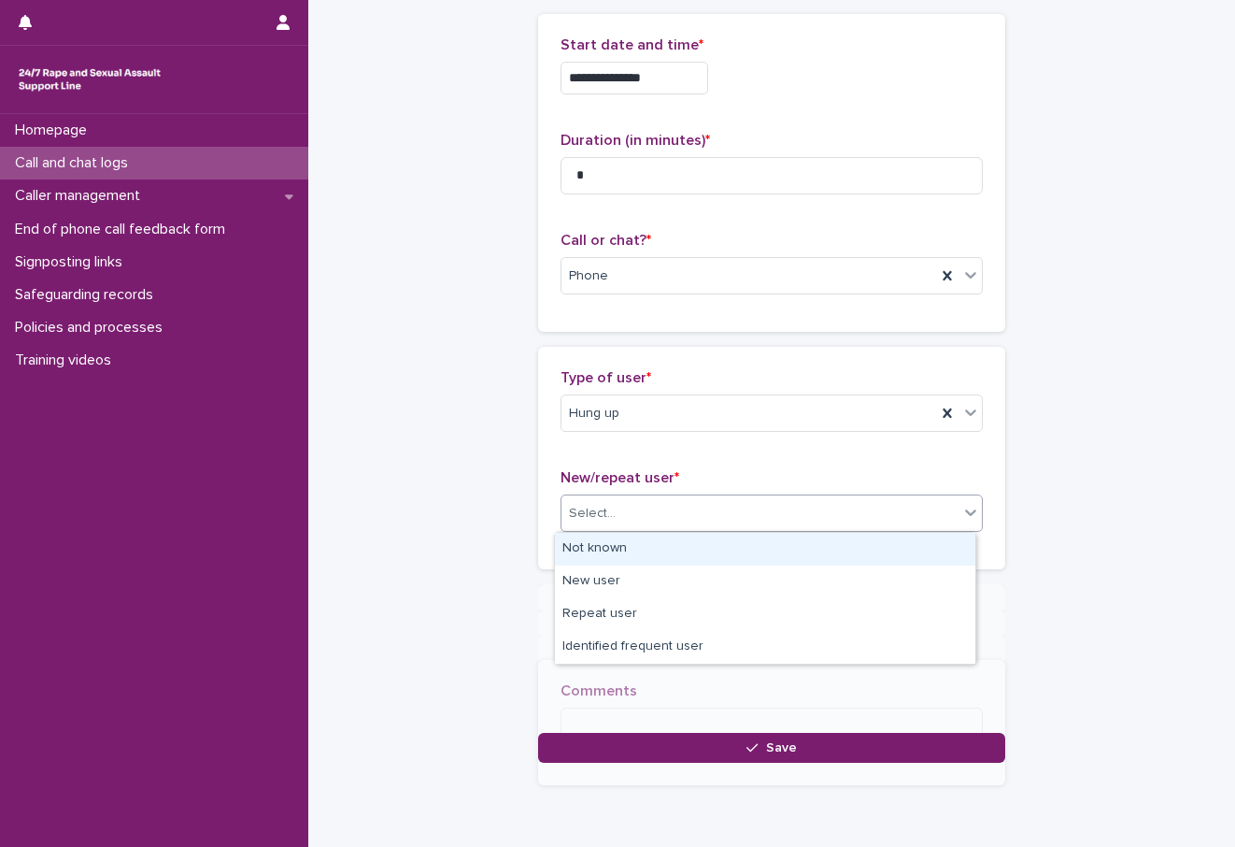
click at [605, 517] on div "Select..." at bounding box center [592, 514] width 47 height 20
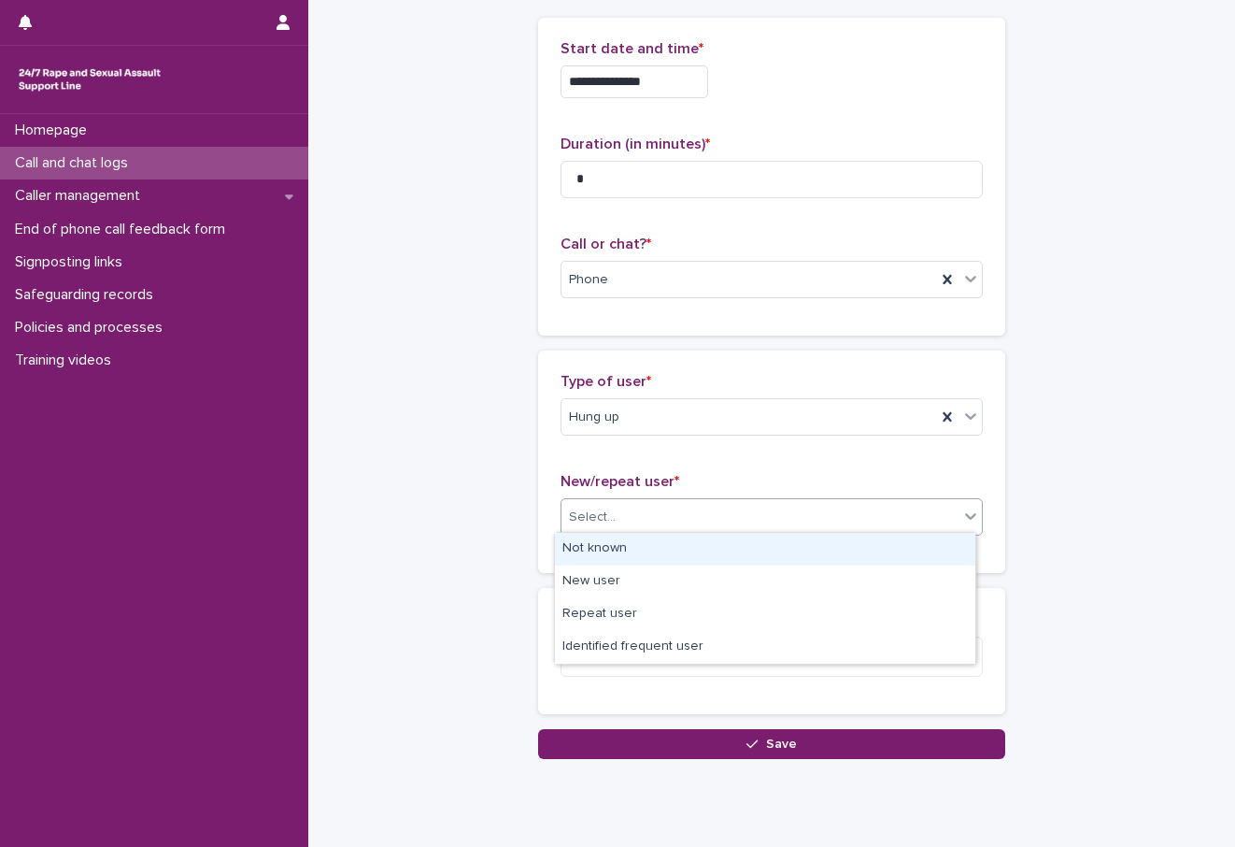
click at [591, 545] on div "Not known" at bounding box center [765, 549] width 420 height 33
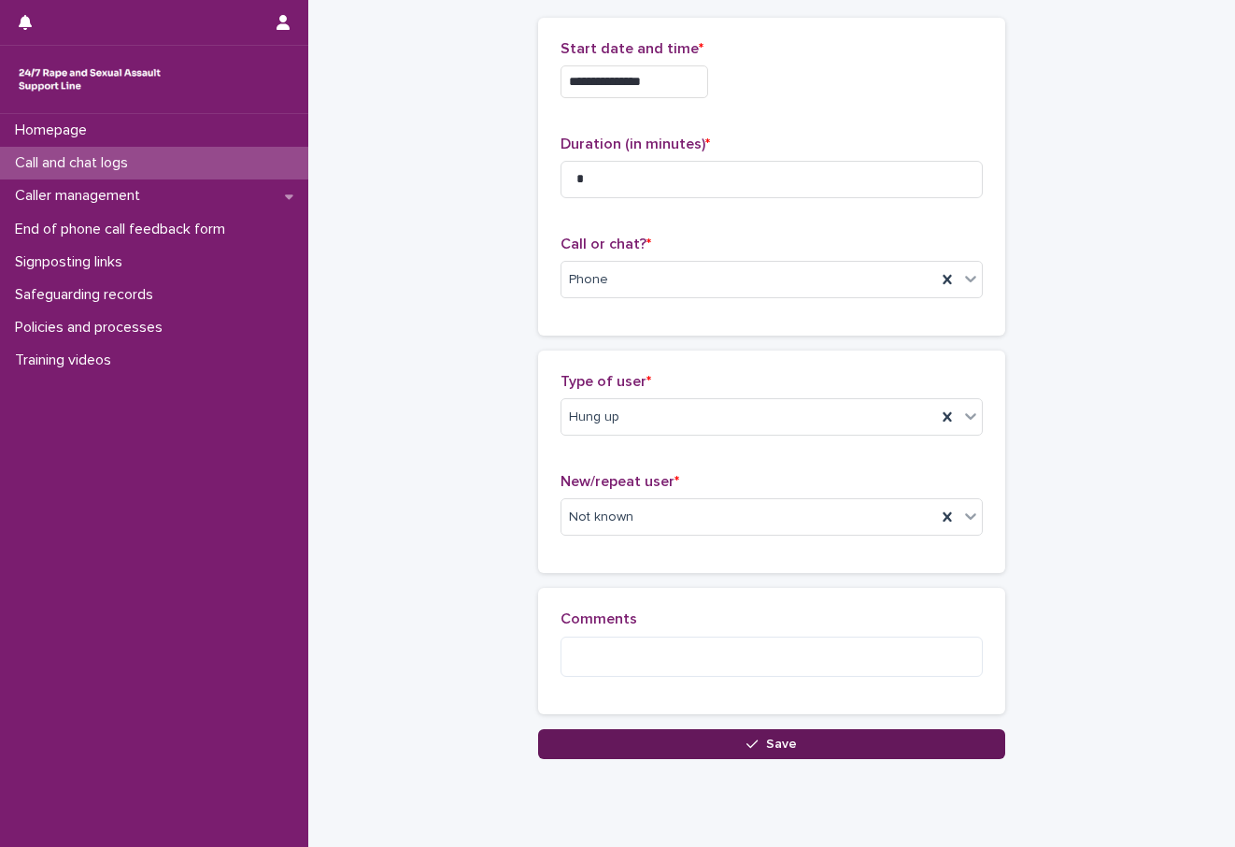
click at [768, 752] on button "Save" at bounding box center [771, 744] width 467 height 30
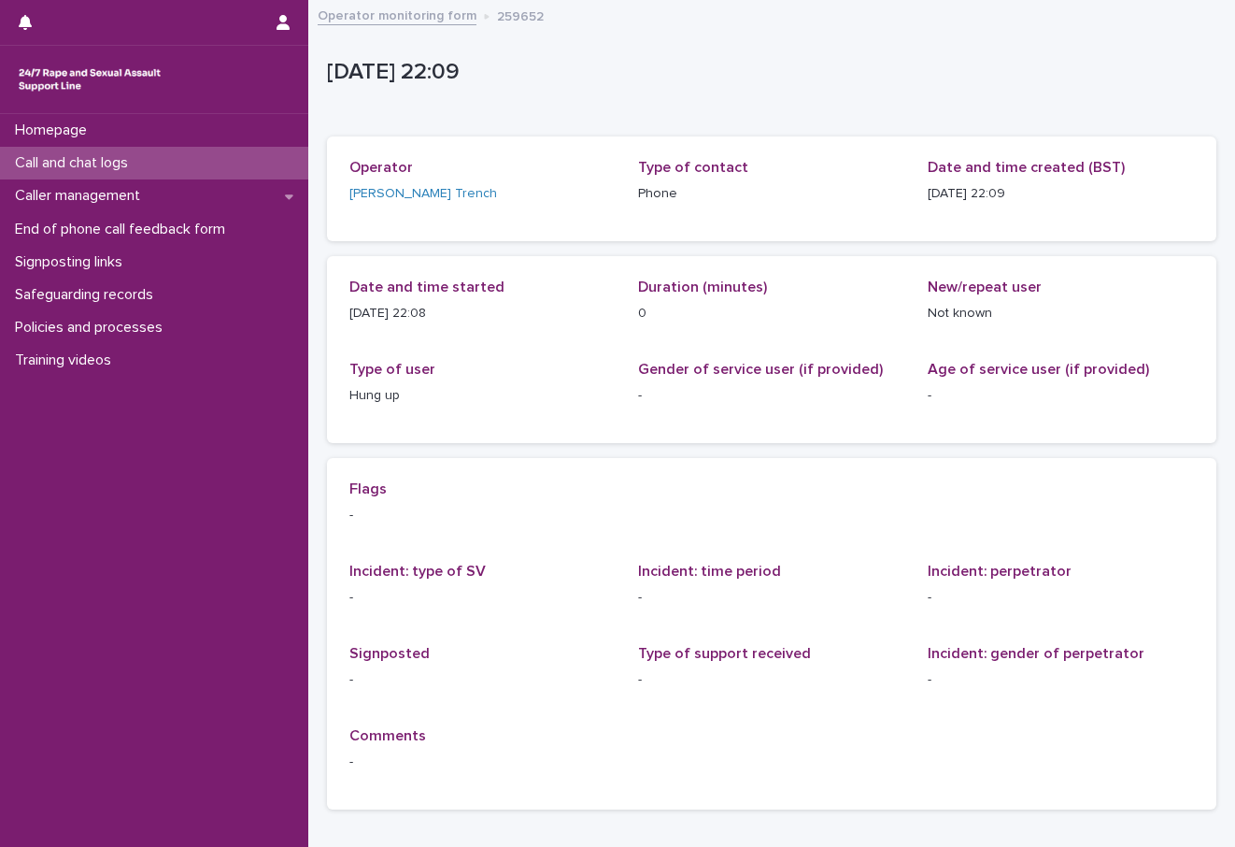
click at [32, 164] on p "Call and chat logs" at bounding box center [74, 163] width 135 height 18
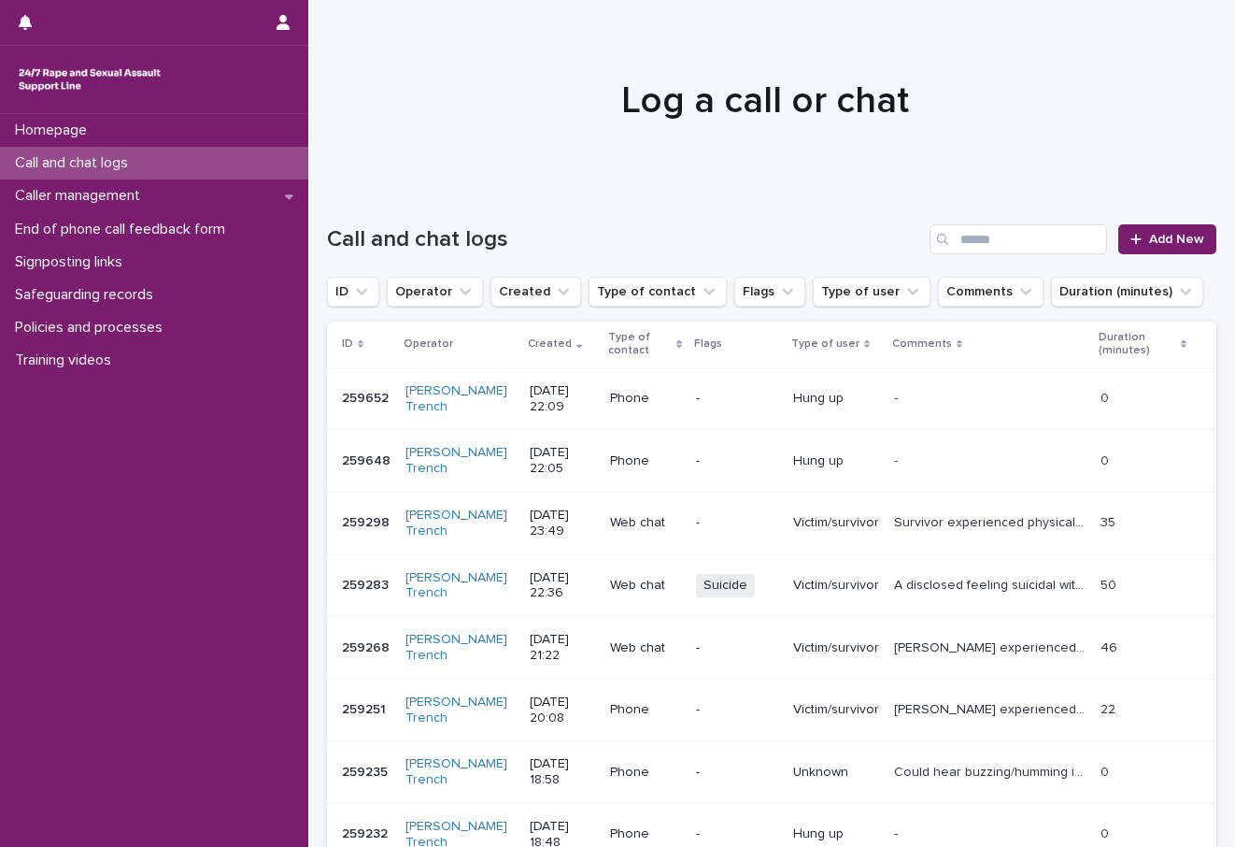
click at [102, 526] on div "Homepage Call and chat logs Caller management End of phone call feedback form S…" at bounding box center [154, 480] width 308 height 733
click at [1155, 236] on span "Add New" at bounding box center [1176, 239] width 55 height 13
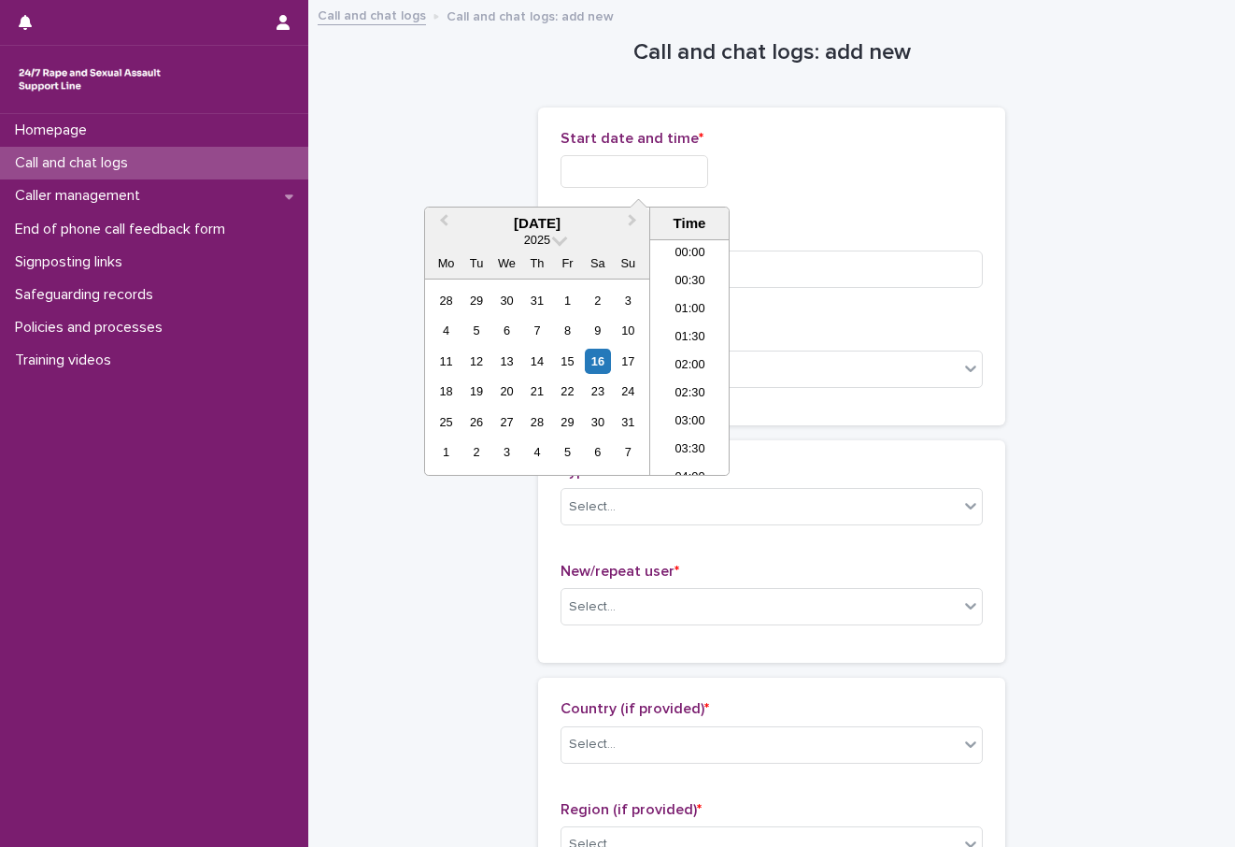
click at [653, 175] on input "text" at bounding box center [635, 171] width 148 height 33
click at [691, 384] on li "22:00" at bounding box center [689, 377] width 79 height 28
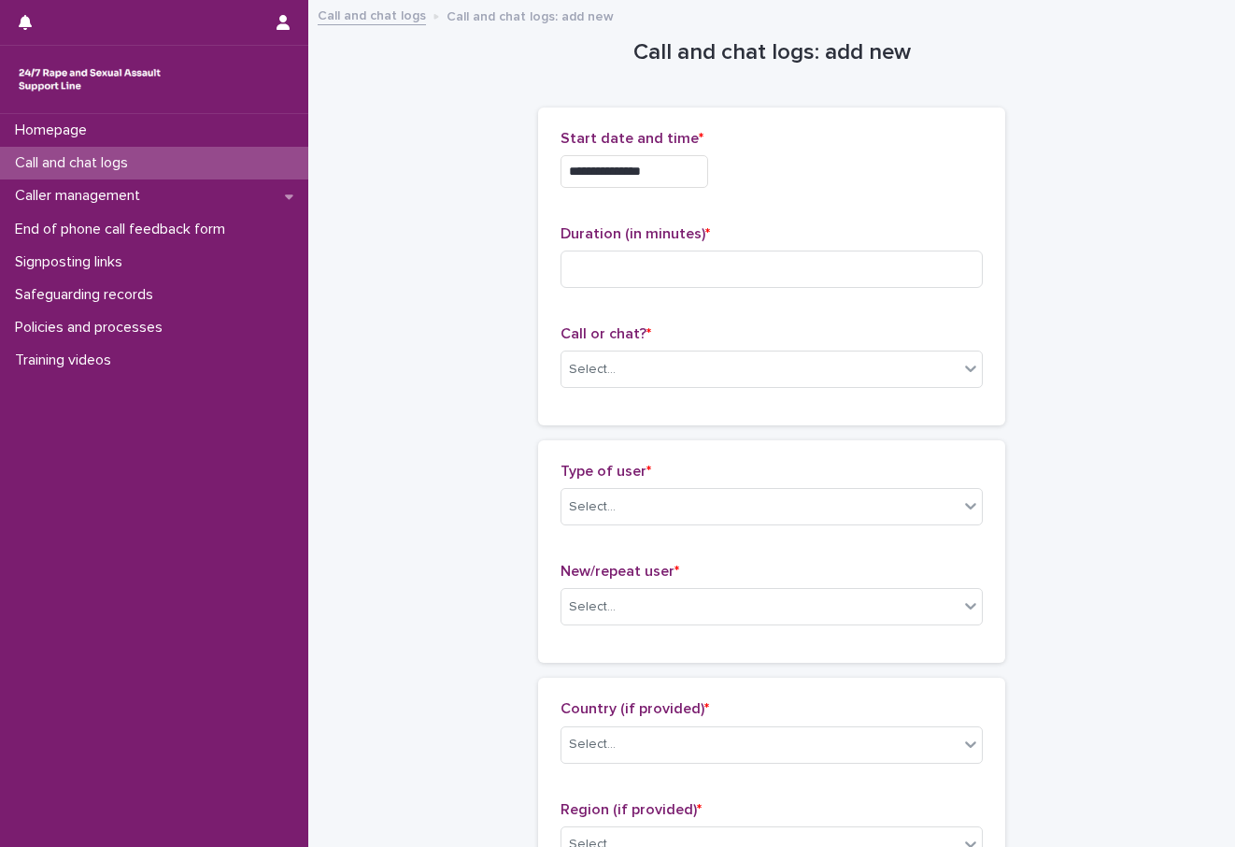
click at [650, 176] on input "**********" at bounding box center [635, 171] width 148 height 33
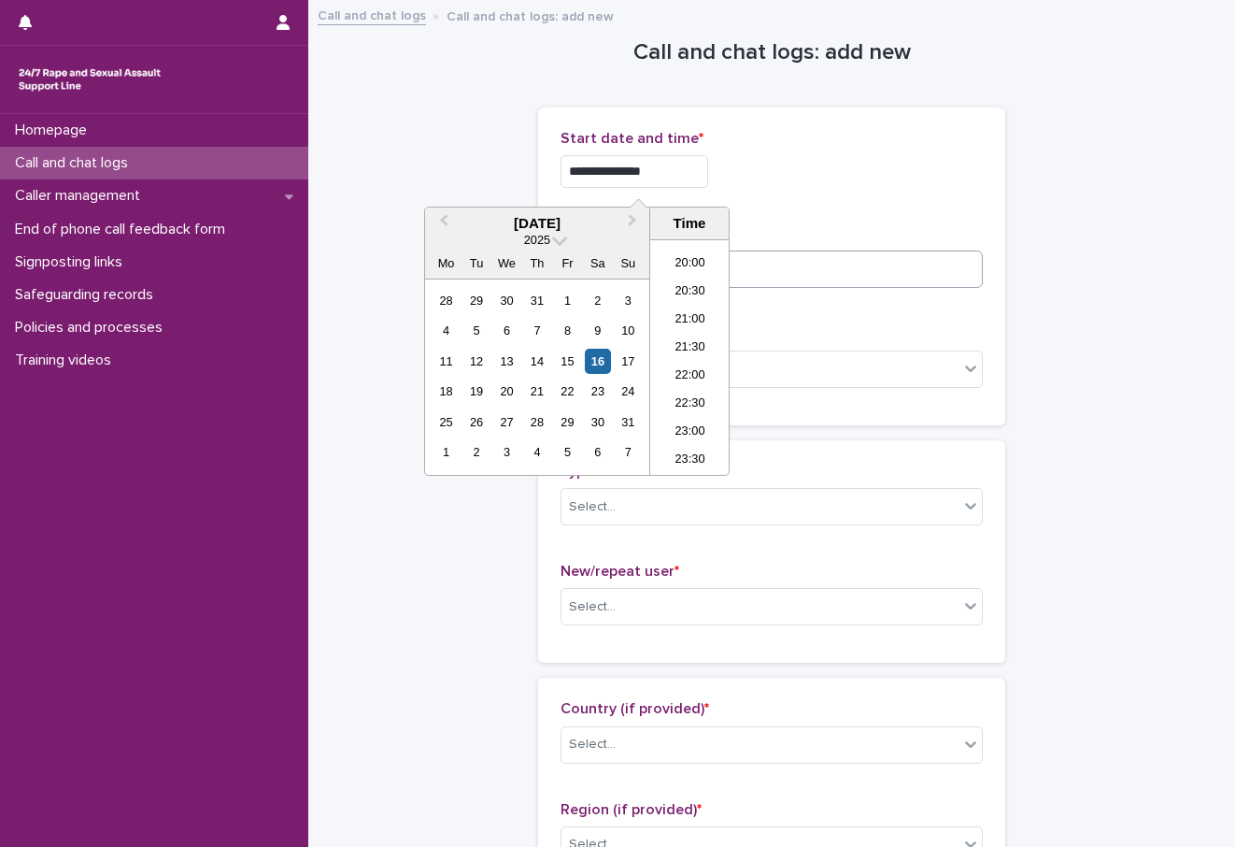
type input "**********"
click at [789, 254] on input at bounding box center [772, 268] width 422 height 37
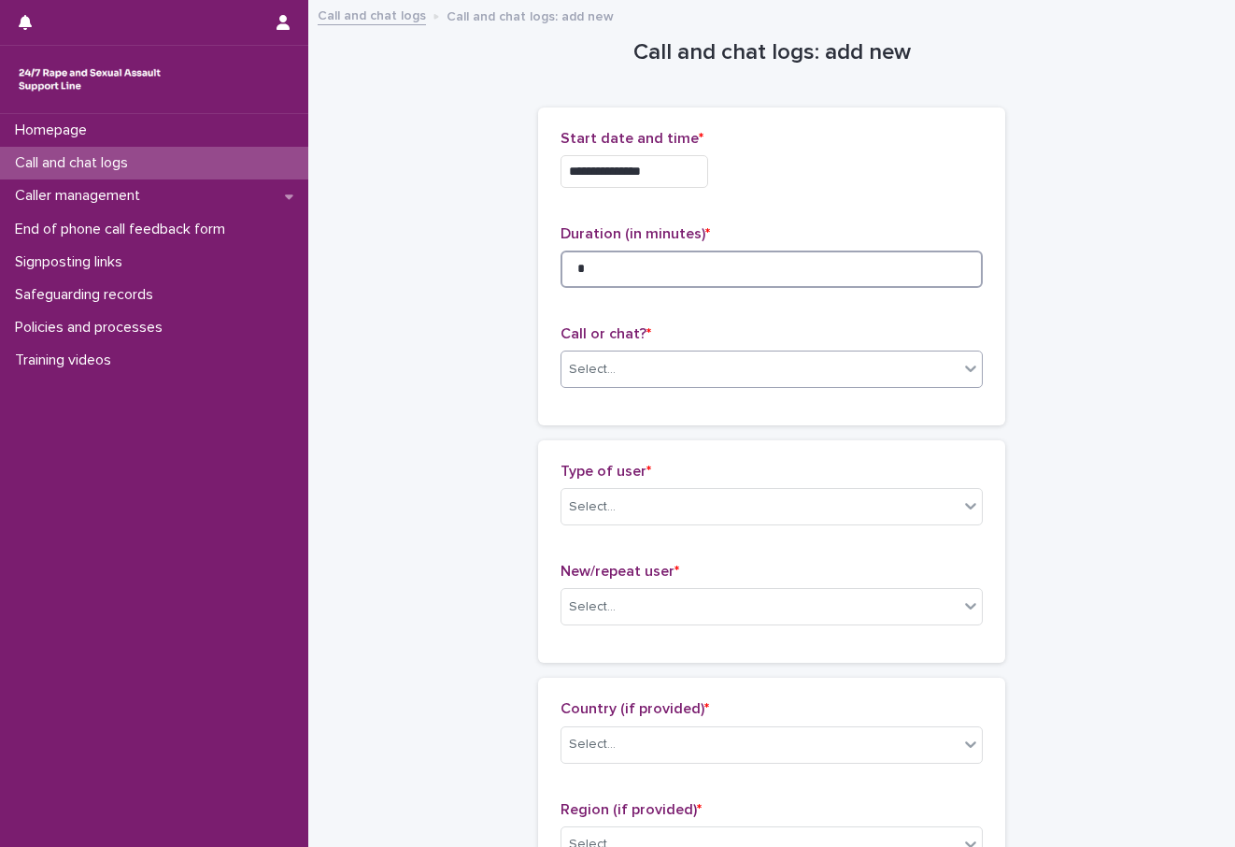
type input "*"
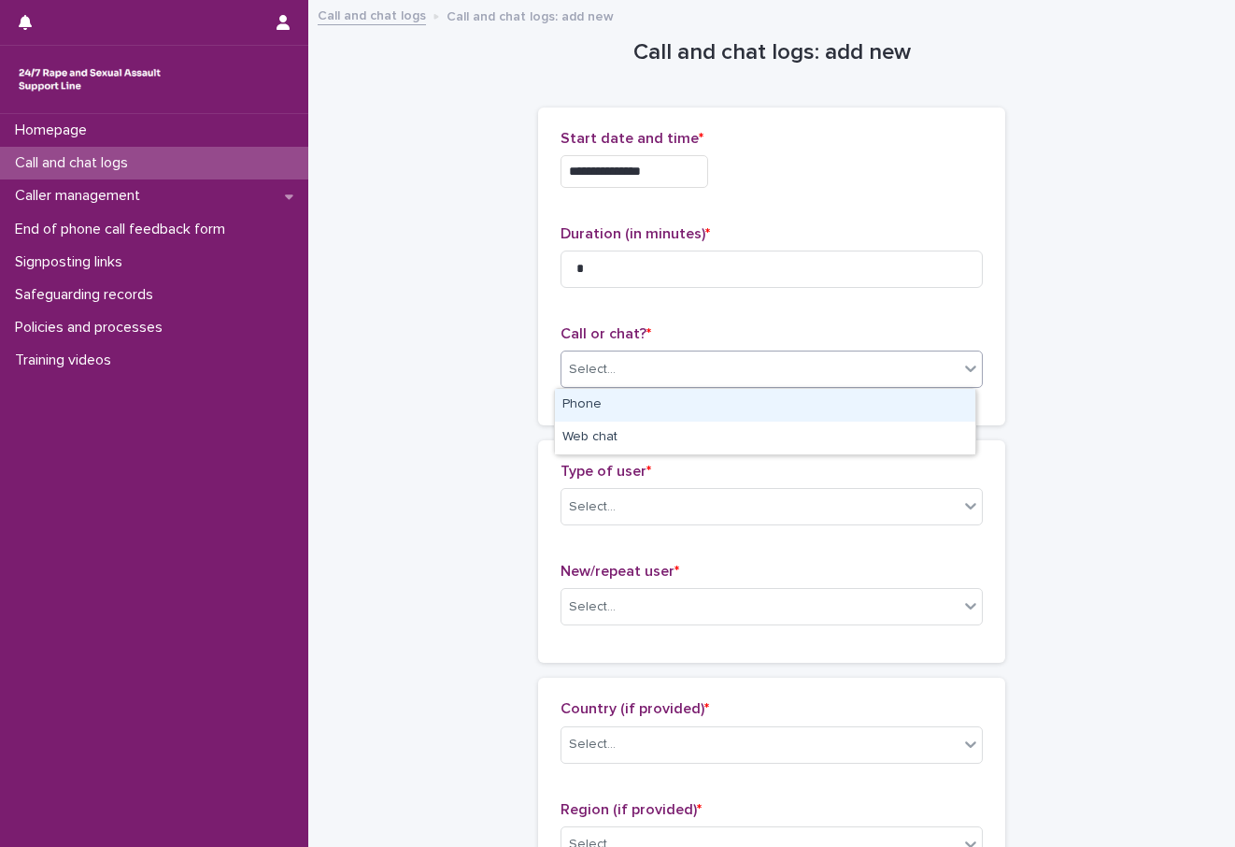
click at [619, 380] on div "Select..." at bounding box center [760, 369] width 397 height 31
click at [613, 395] on div "Phone" at bounding box center [765, 405] width 420 height 33
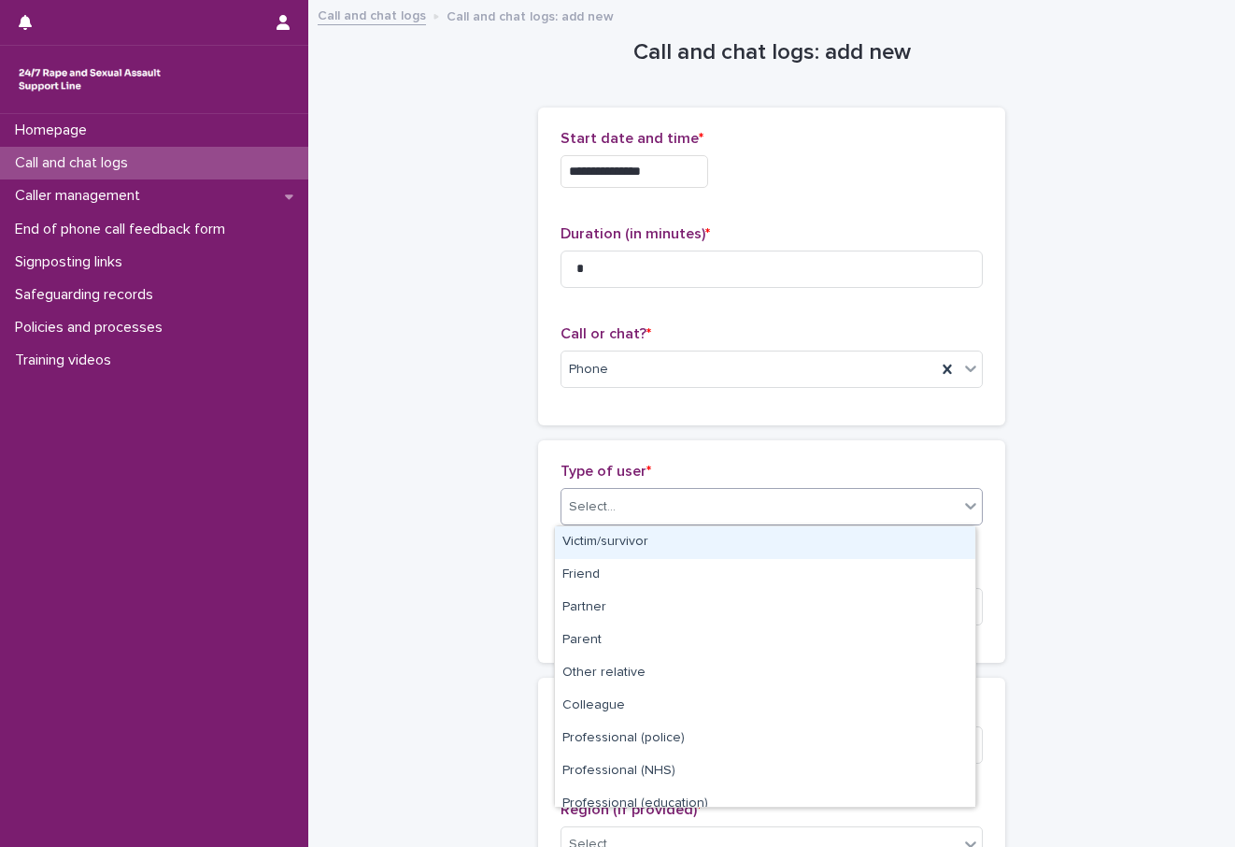
click at [640, 521] on div "Select..." at bounding box center [760, 507] width 397 height 31
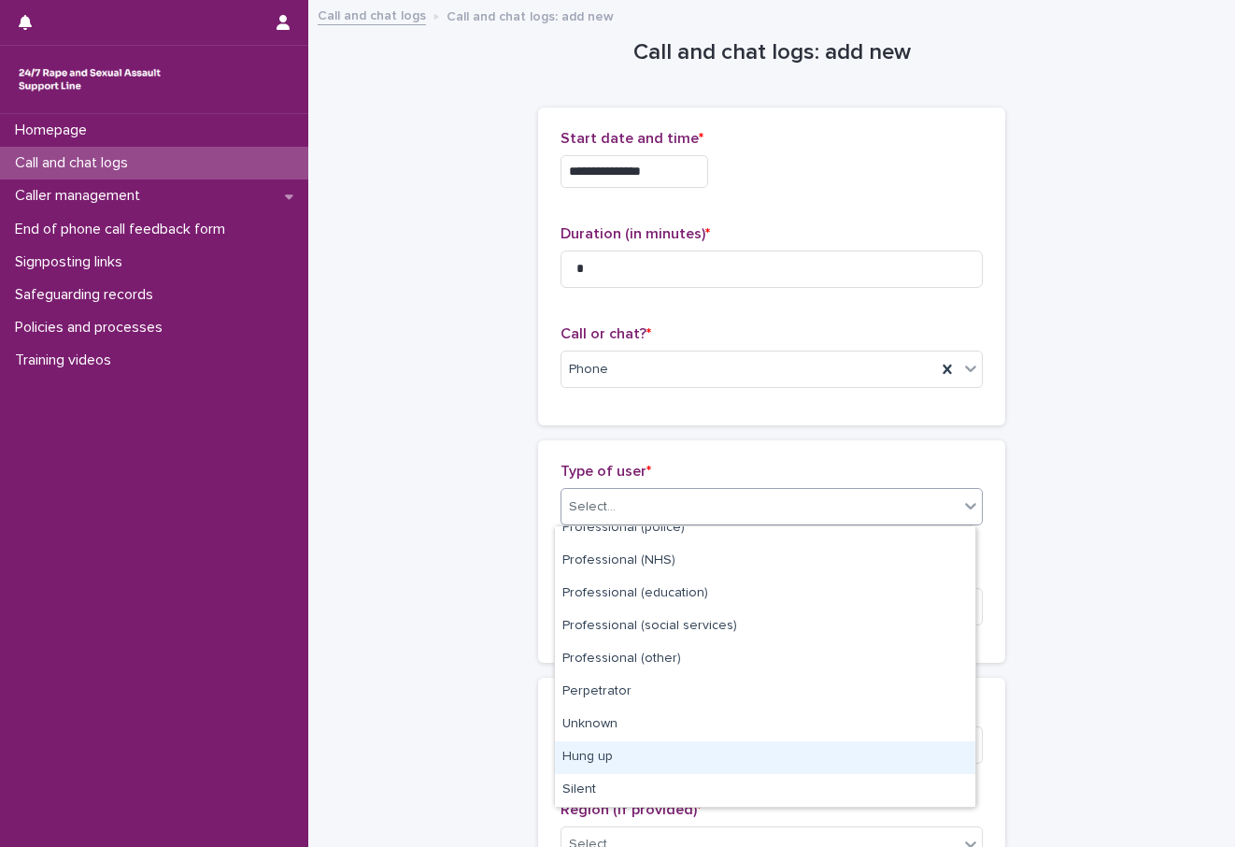
click at [604, 755] on div "Hung up" at bounding box center [765, 757] width 420 height 33
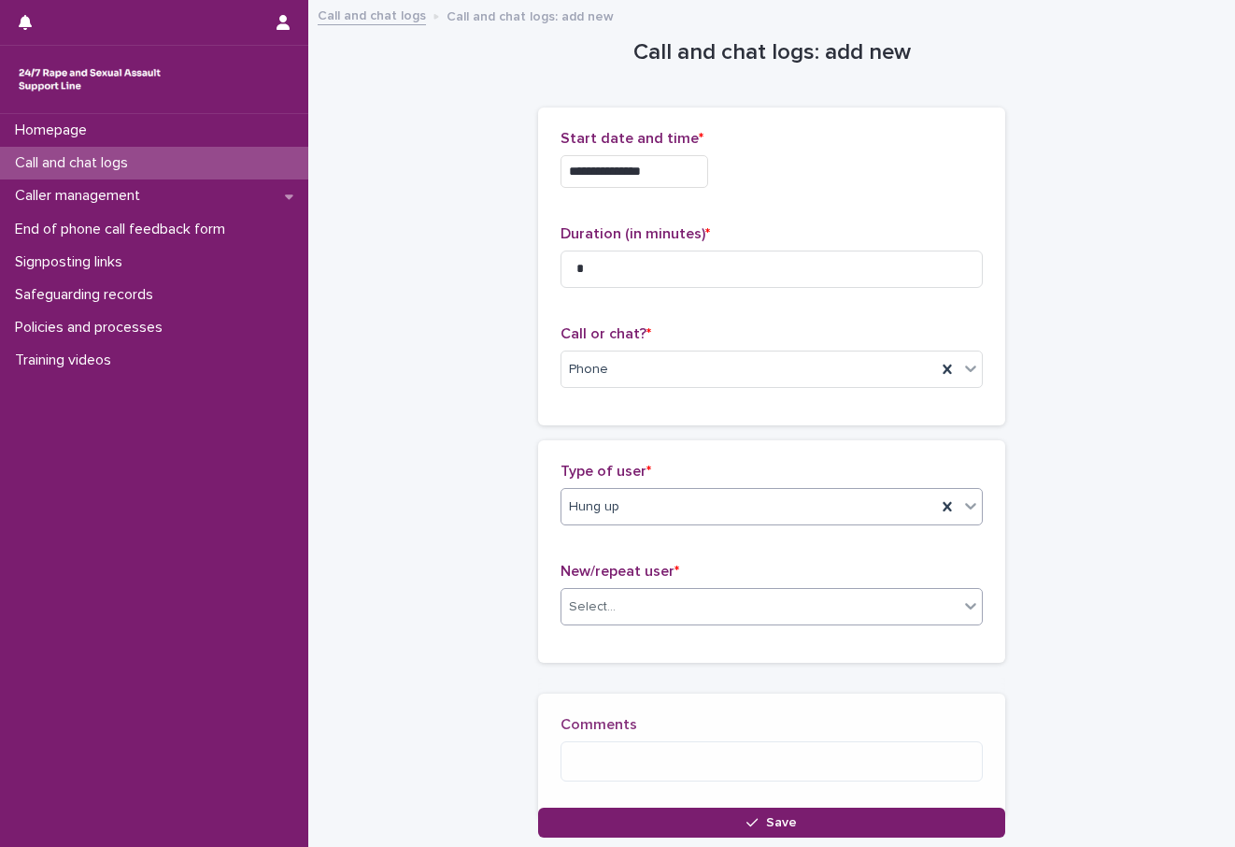
click at [634, 615] on div "Select..." at bounding box center [760, 606] width 397 height 31
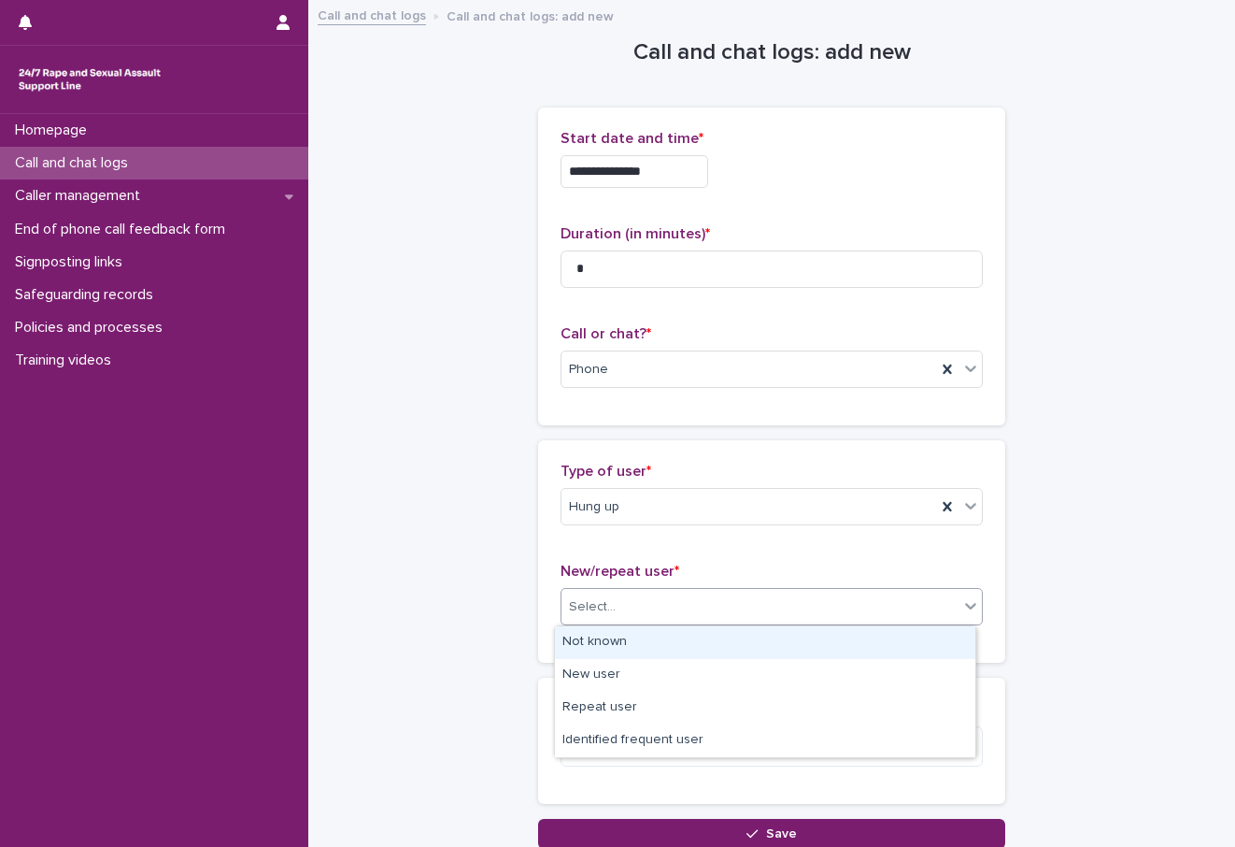
click at [617, 640] on div "Not known" at bounding box center [765, 642] width 420 height 33
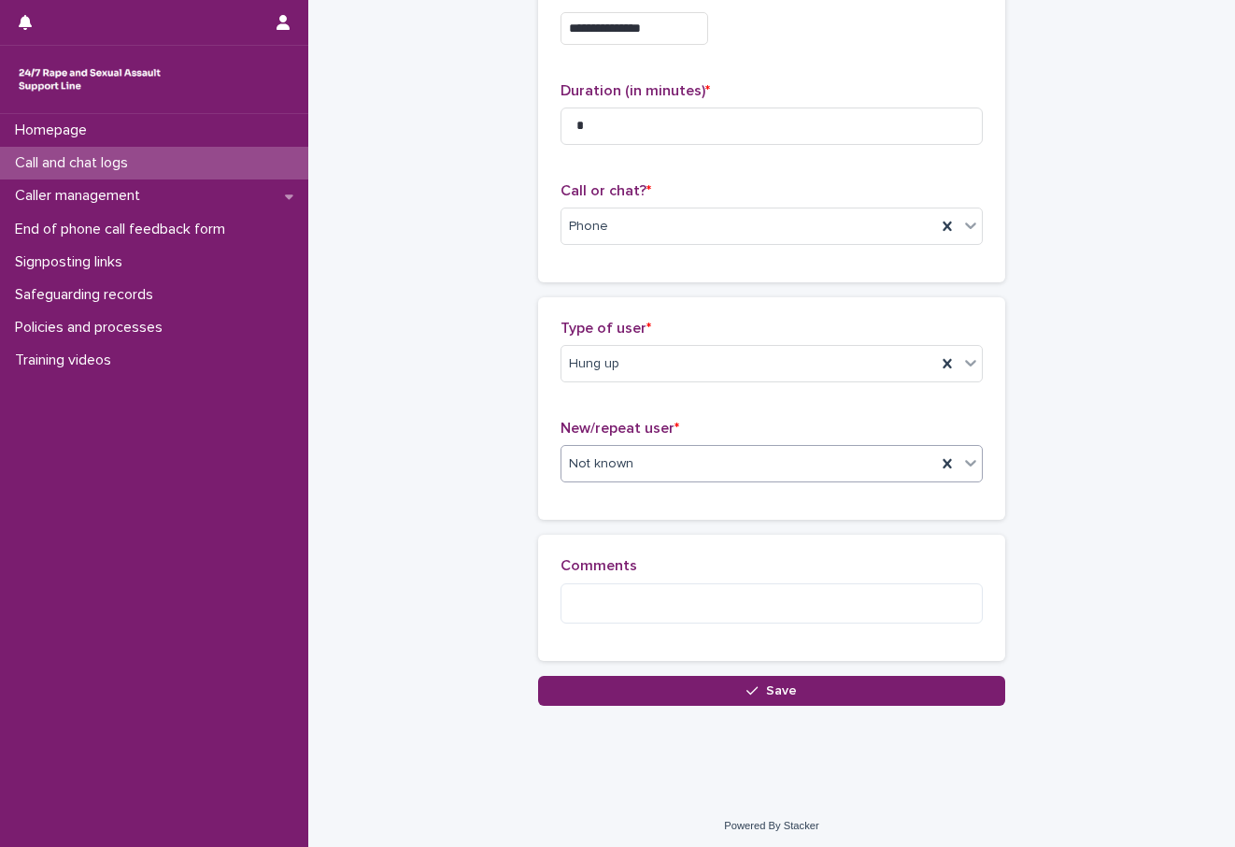
scroll to position [148, 0]
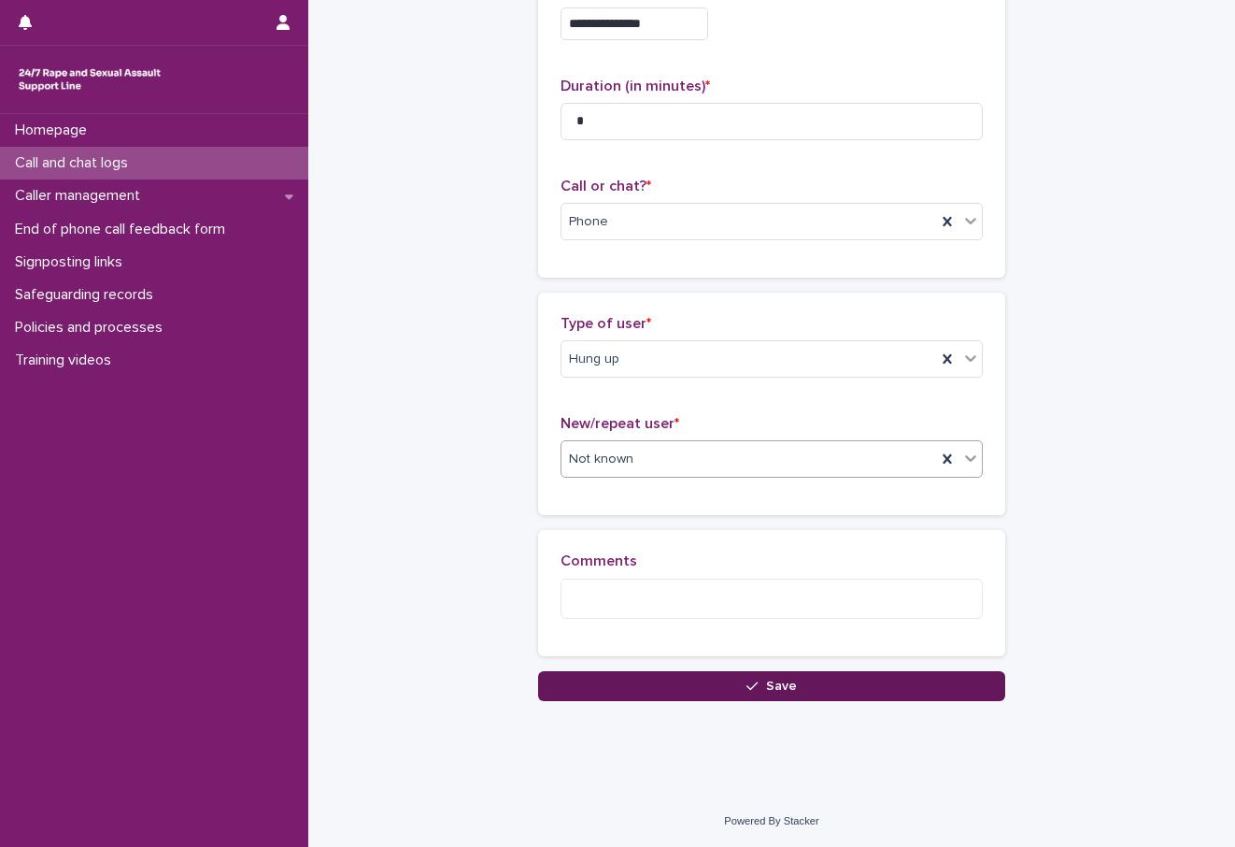
click at [805, 697] on button "Save" at bounding box center [771, 686] width 467 height 30
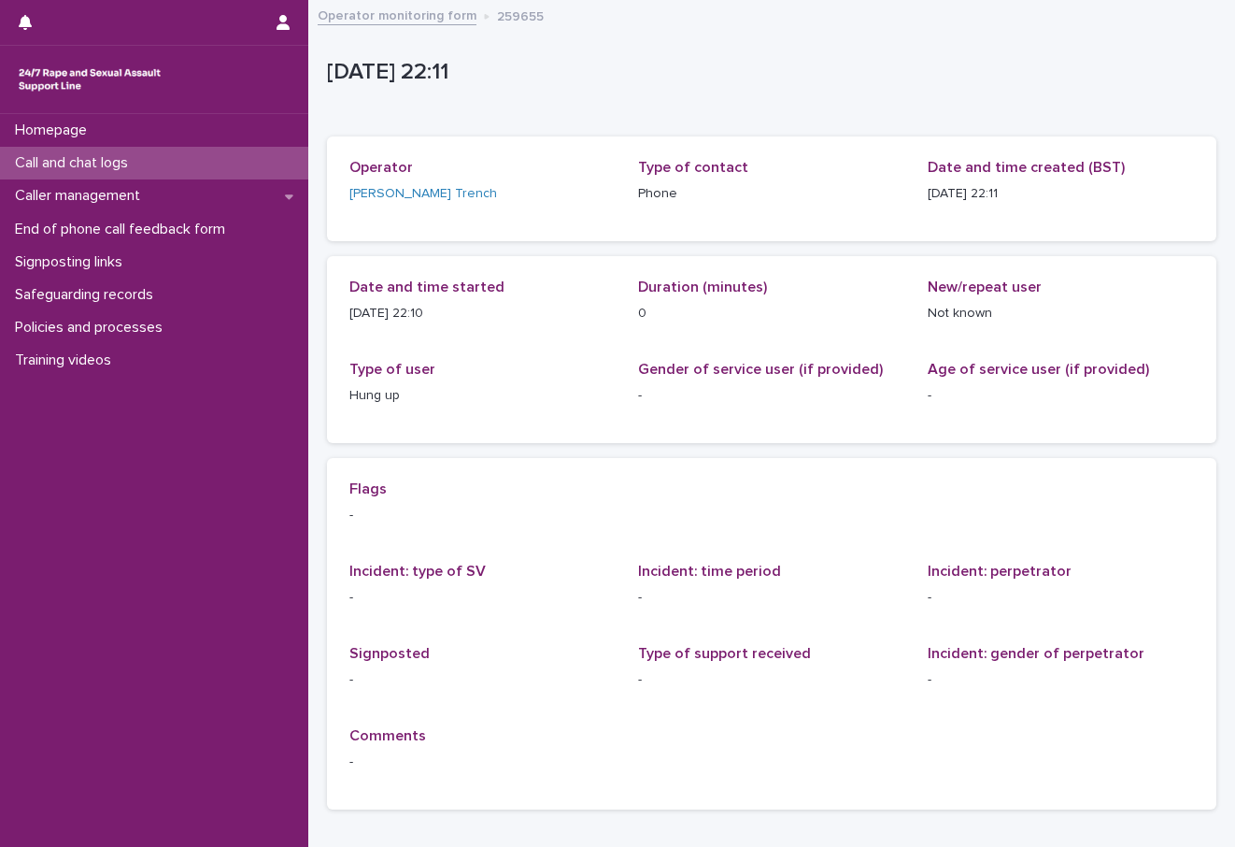
click at [105, 162] on p "Call and chat logs" at bounding box center [74, 163] width 135 height 18
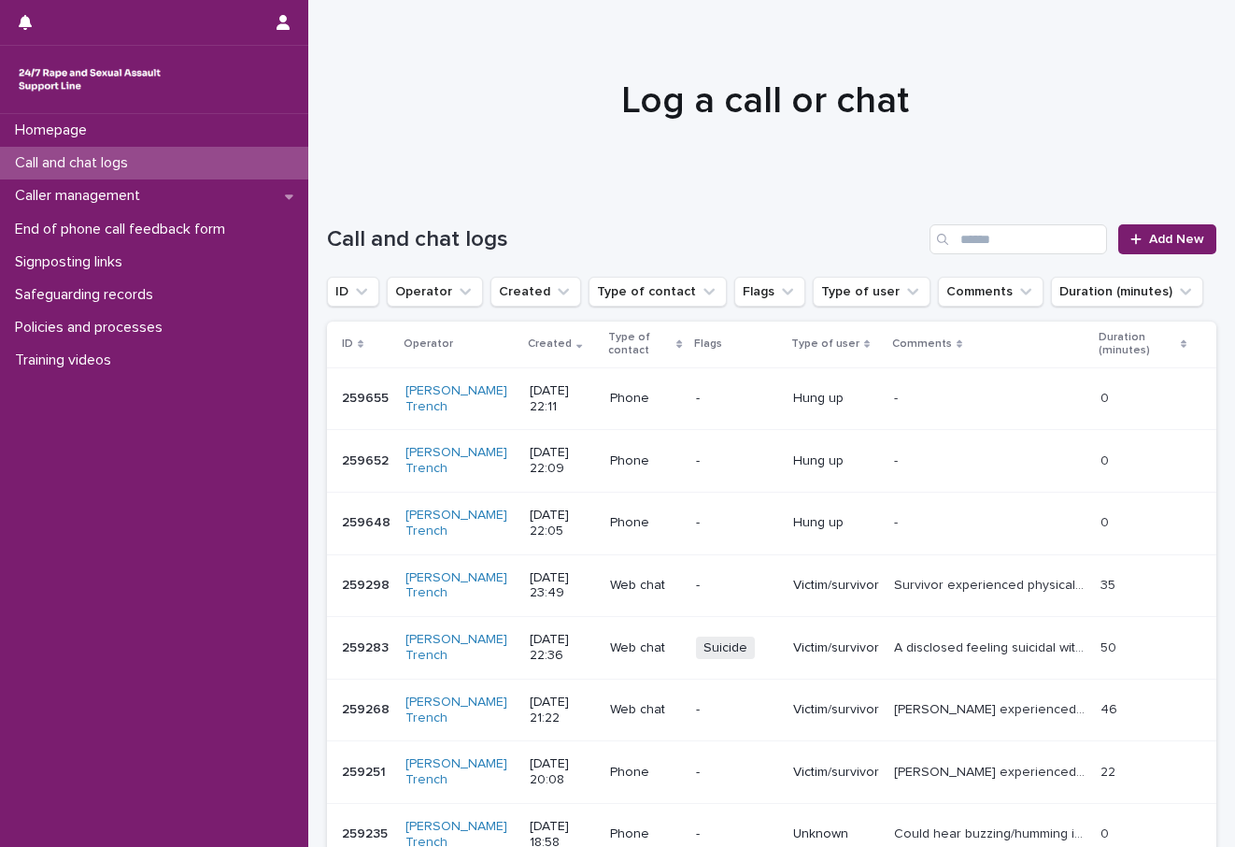
click at [793, 413] on div "Hung up" at bounding box center [836, 398] width 86 height 31
click at [1149, 241] on span "Add New" at bounding box center [1176, 239] width 55 height 13
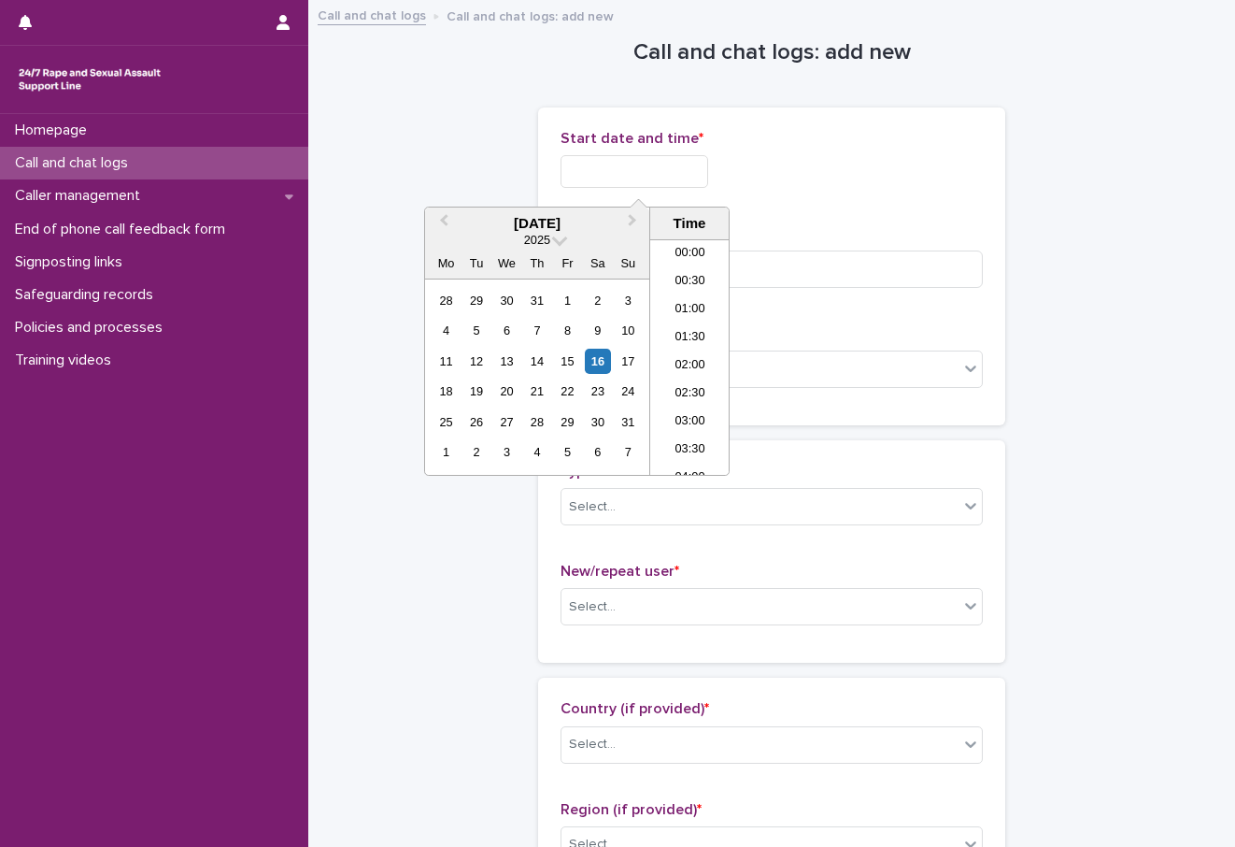
click at [677, 166] on input "text" at bounding box center [635, 171] width 148 height 33
click at [698, 372] on li "22:00" at bounding box center [689, 377] width 79 height 28
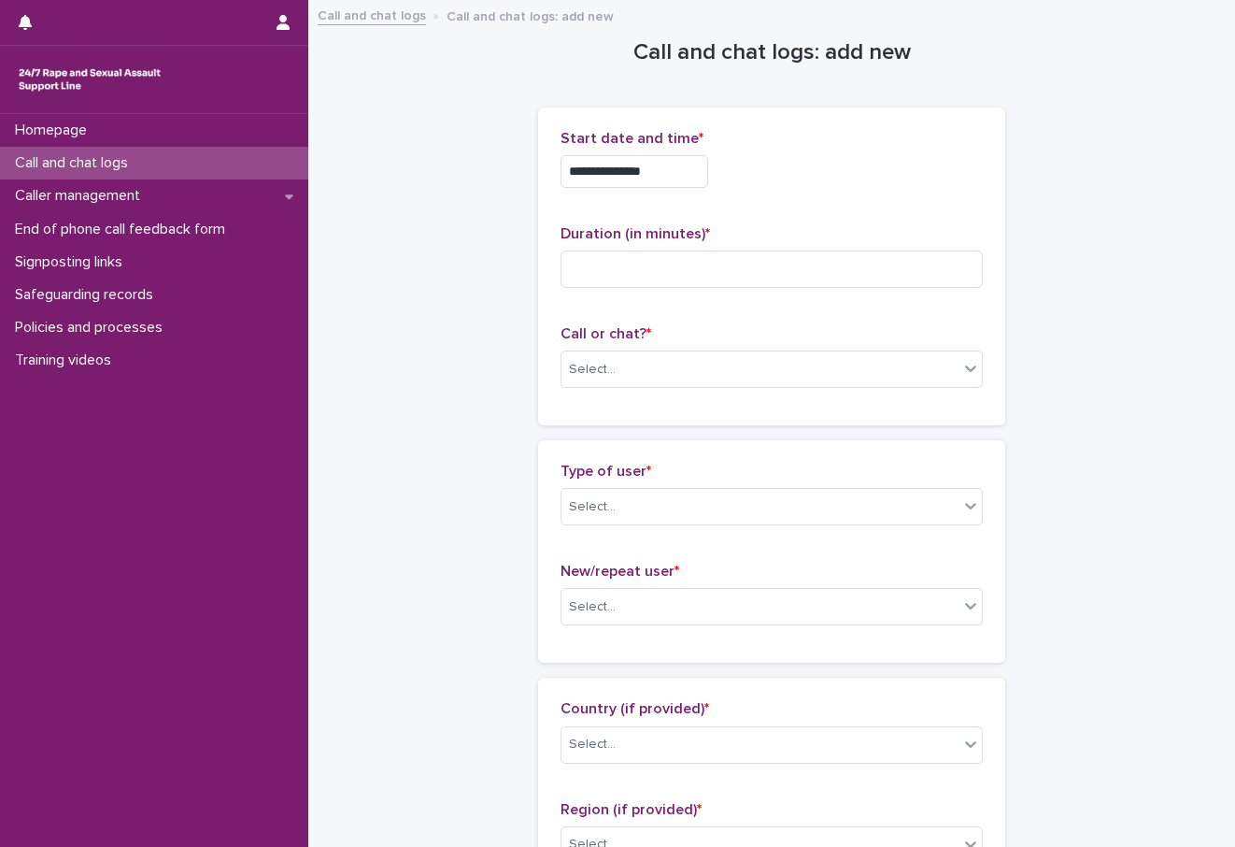
click at [704, 165] on input "**********" at bounding box center [635, 171] width 148 height 33
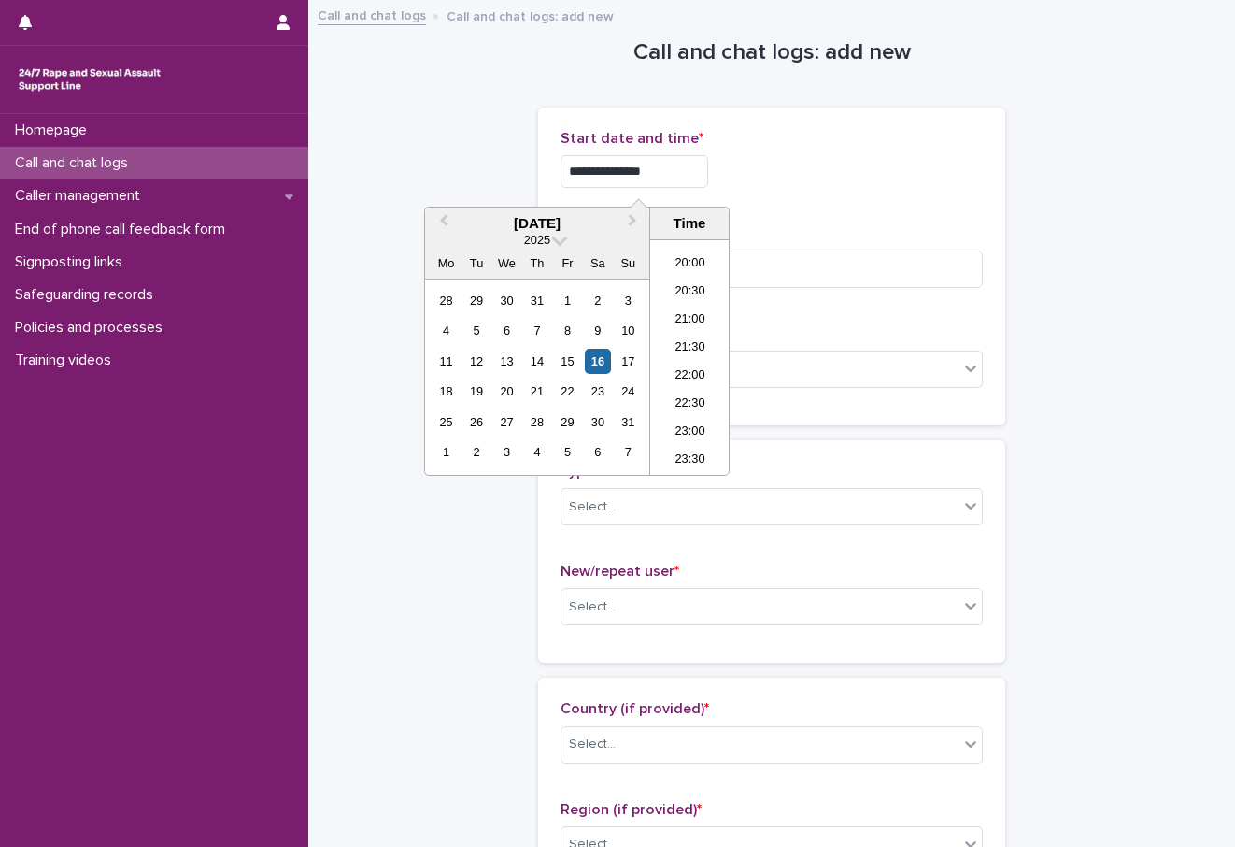
type input "**********"
click at [822, 288] on div "Duration (in minutes) *" at bounding box center [772, 264] width 422 height 78
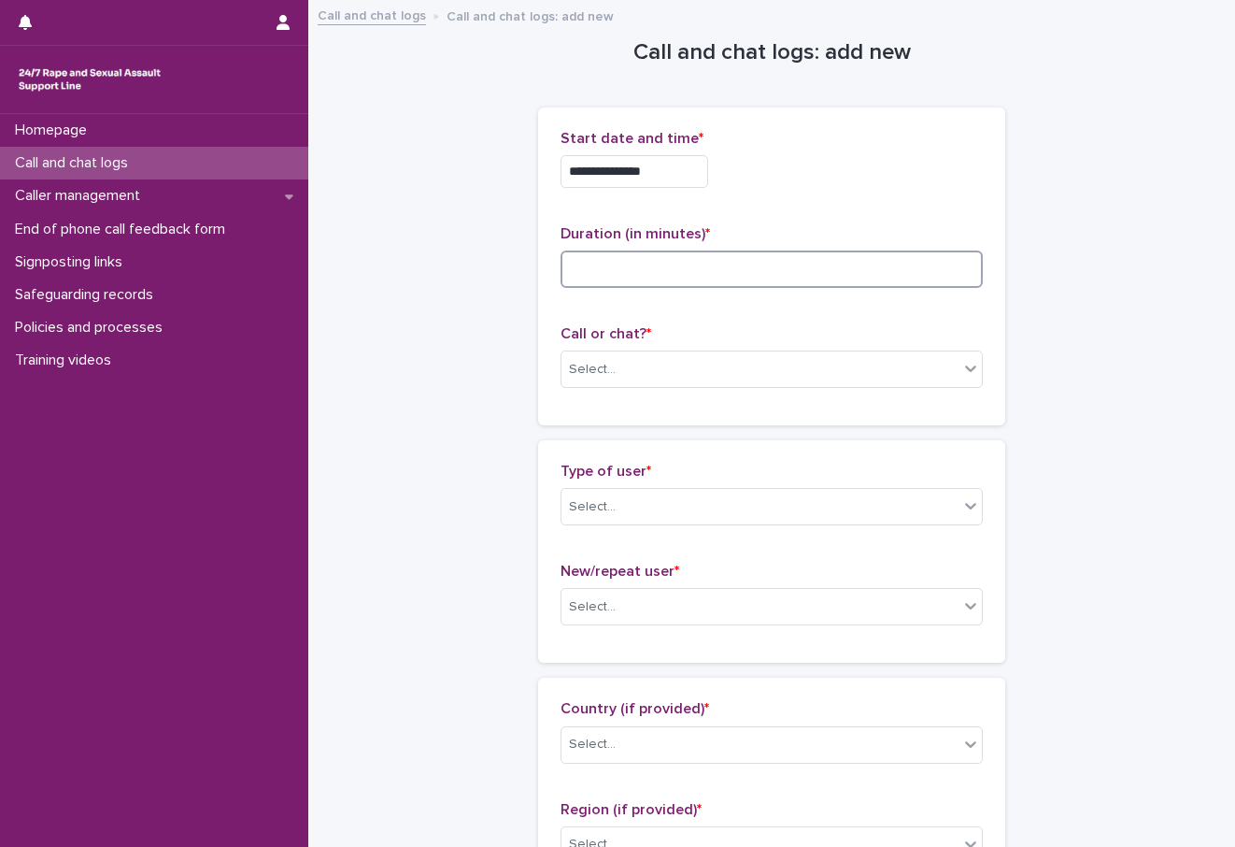
click at [822, 286] on input at bounding box center [772, 268] width 422 height 37
type input "*"
click at [705, 381] on div "Select..." at bounding box center [760, 369] width 397 height 31
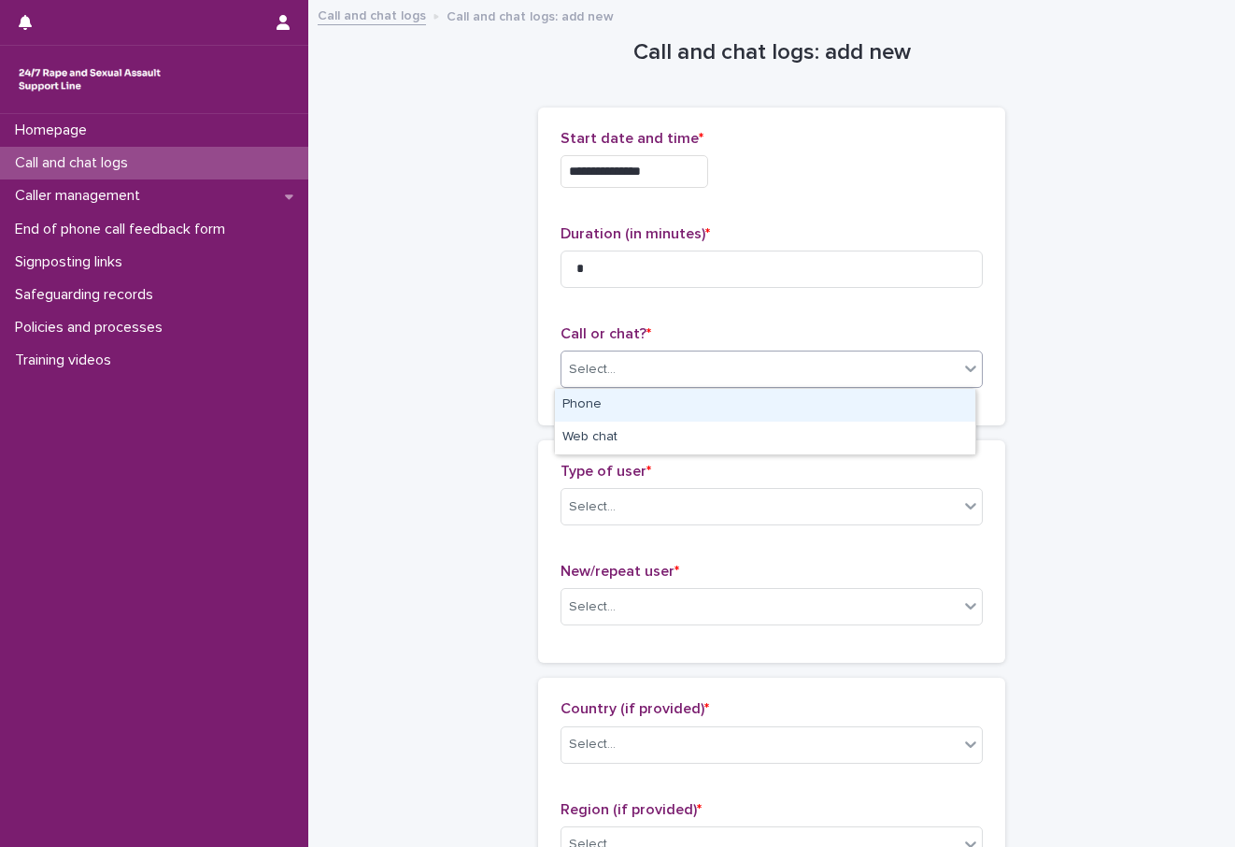
click at [660, 404] on div "Phone" at bounding box center [765, 405] width 420 height 33
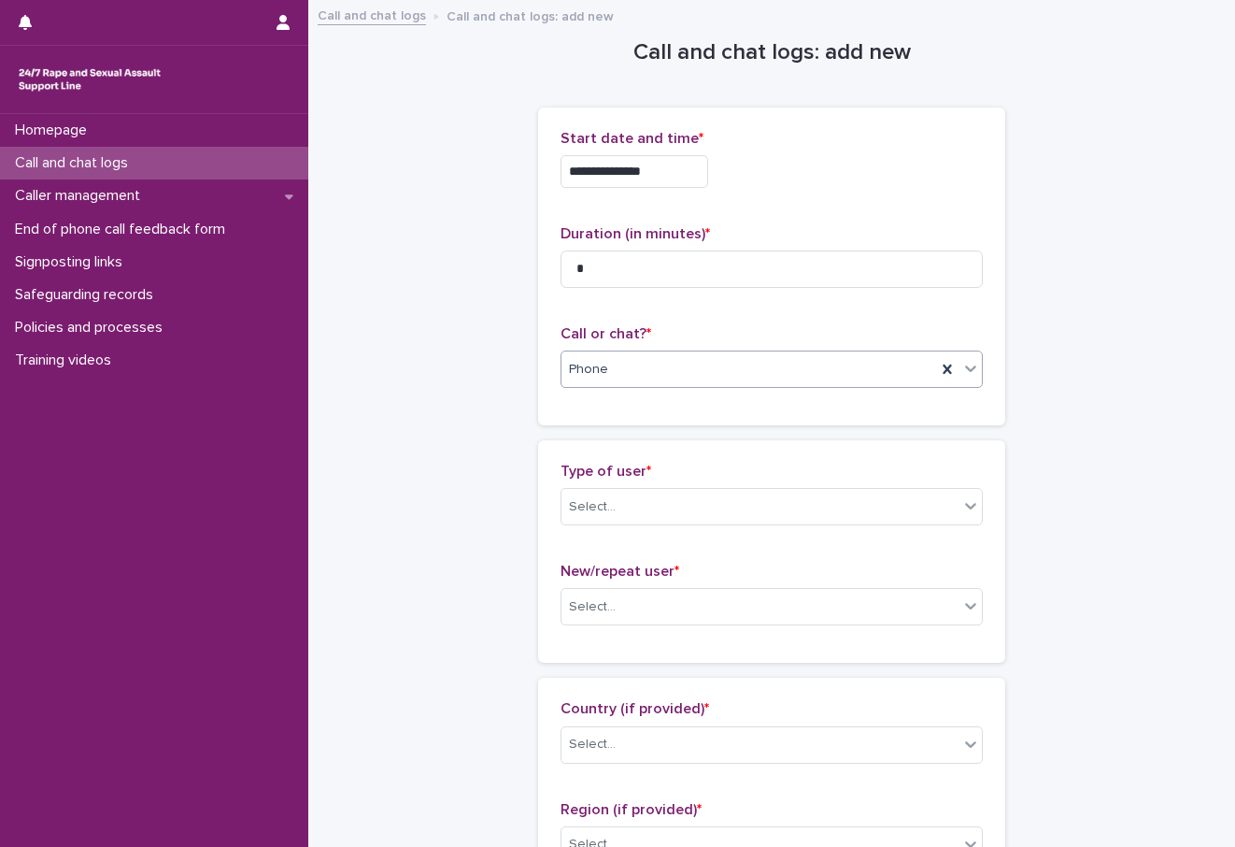
scroll to position [93, 0]
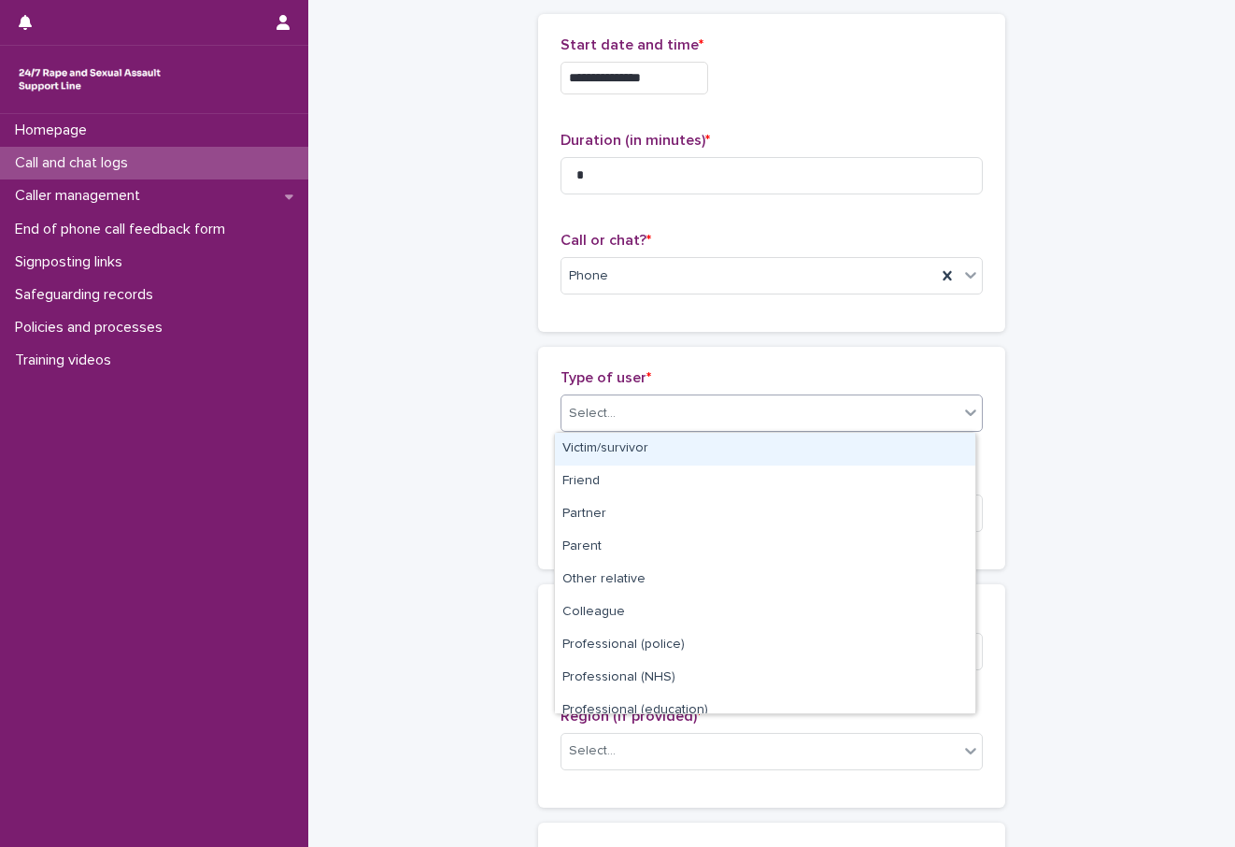
click at [616, 411] on div "Select..." at bounding box center [760, 413] width 397 height 31
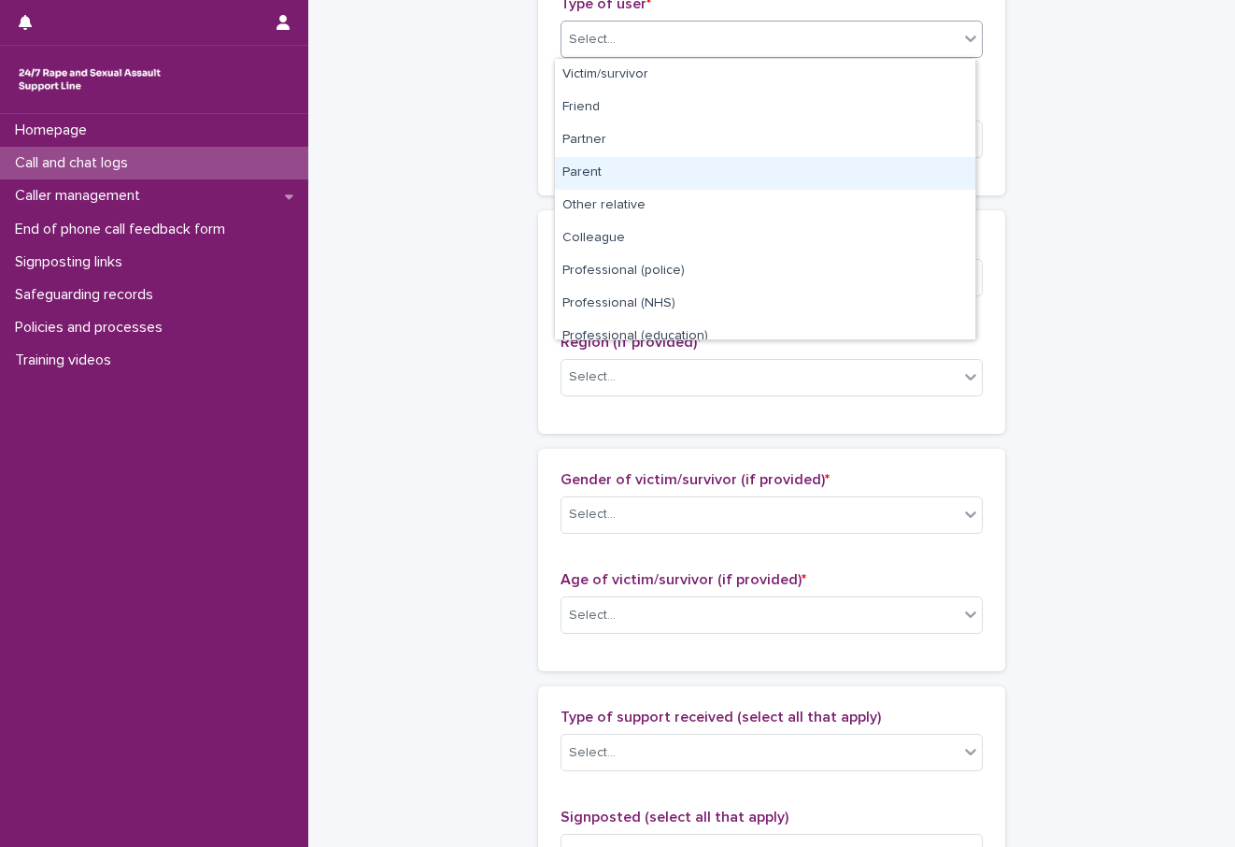
scroll to position [210, 0]
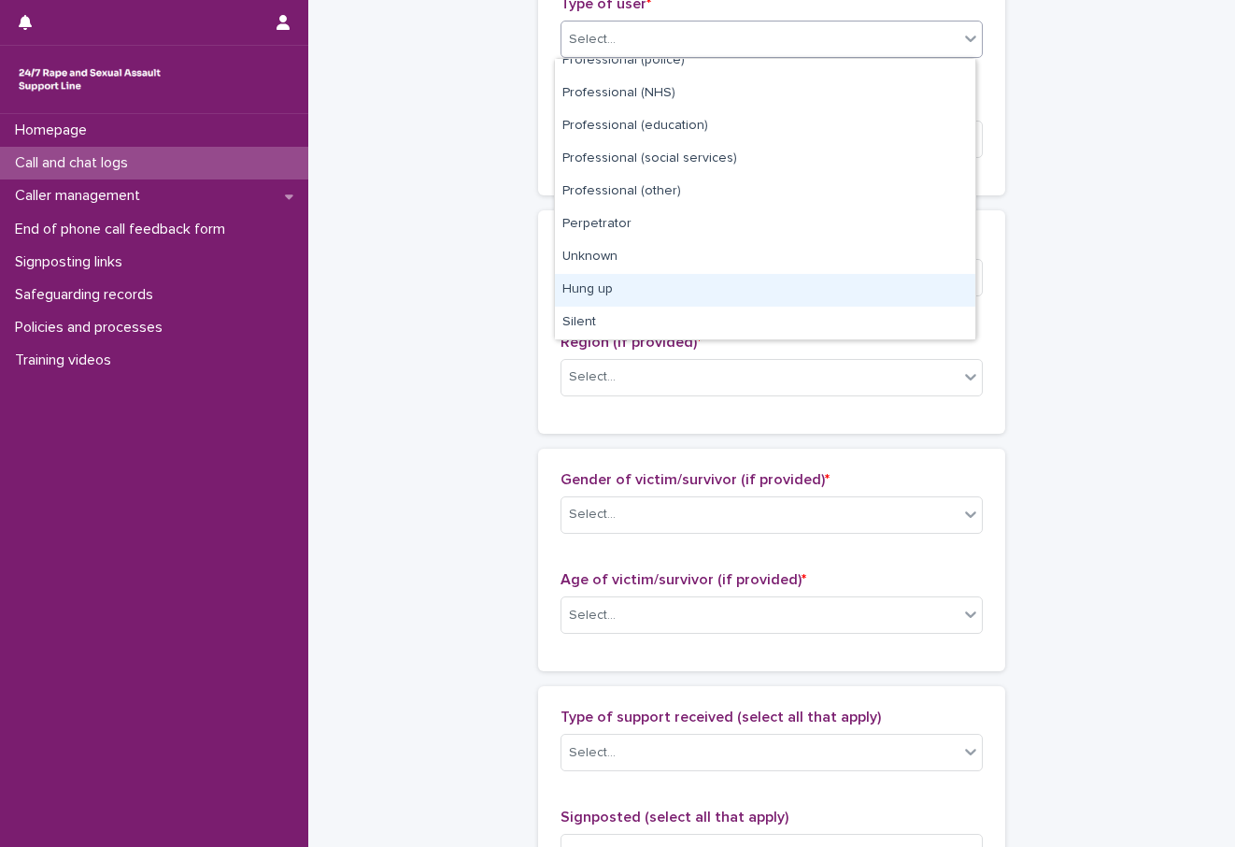
click at [603, 297] on div "Hung up" at bounding box center [765, 290] width 420 height 33
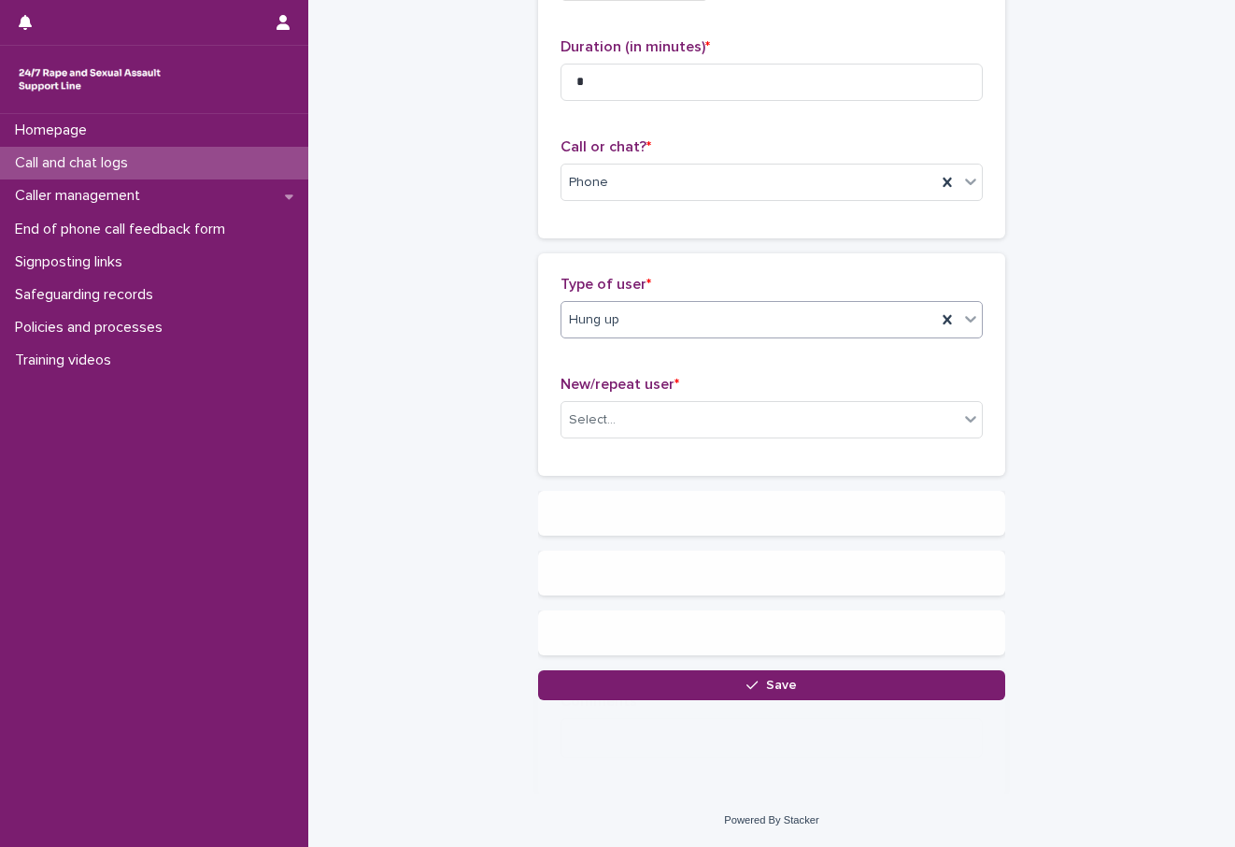
scroll to position [0, 0]
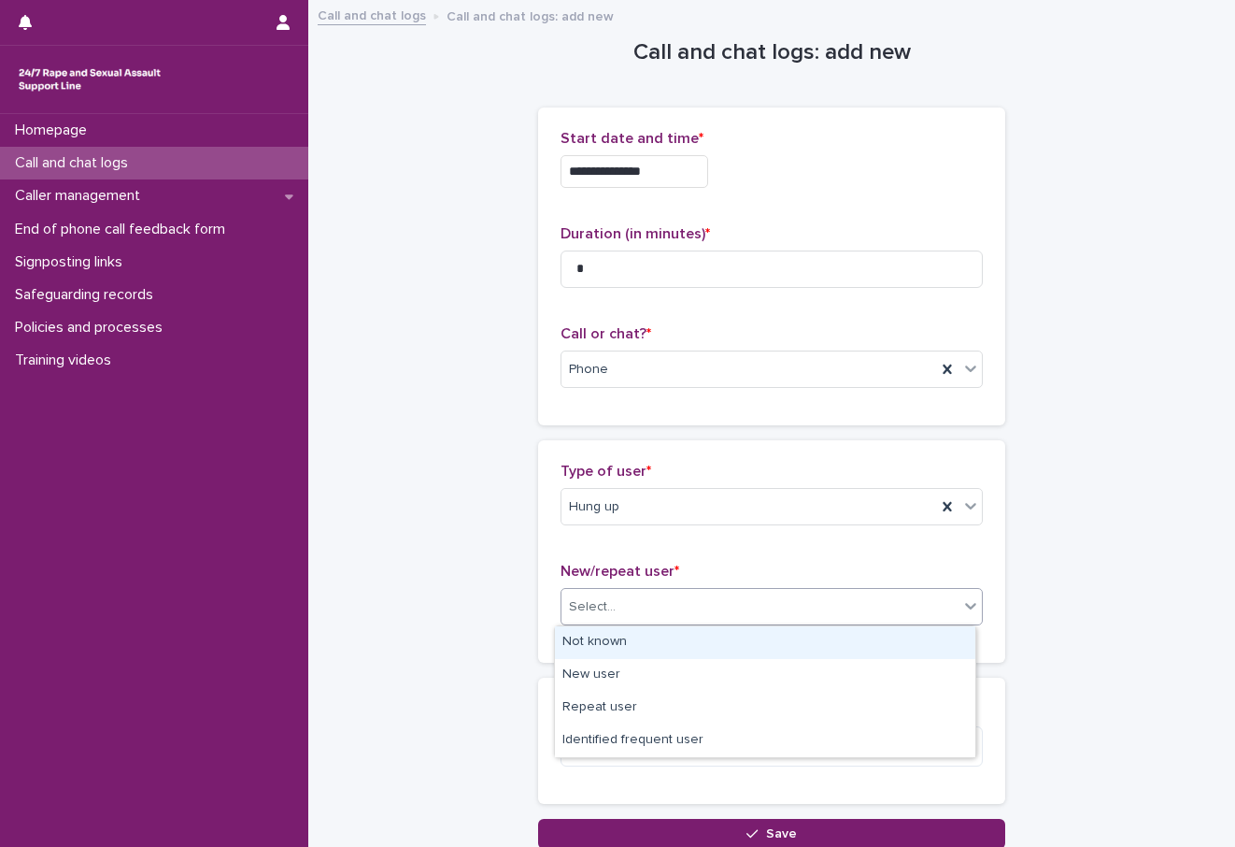
click at [626, 616] on div "Select..." at bounding box center [760, 606] width 397 height 31
click at [602, 638] on div "Not known" at bounding box center [765, 642] width 420 height 33
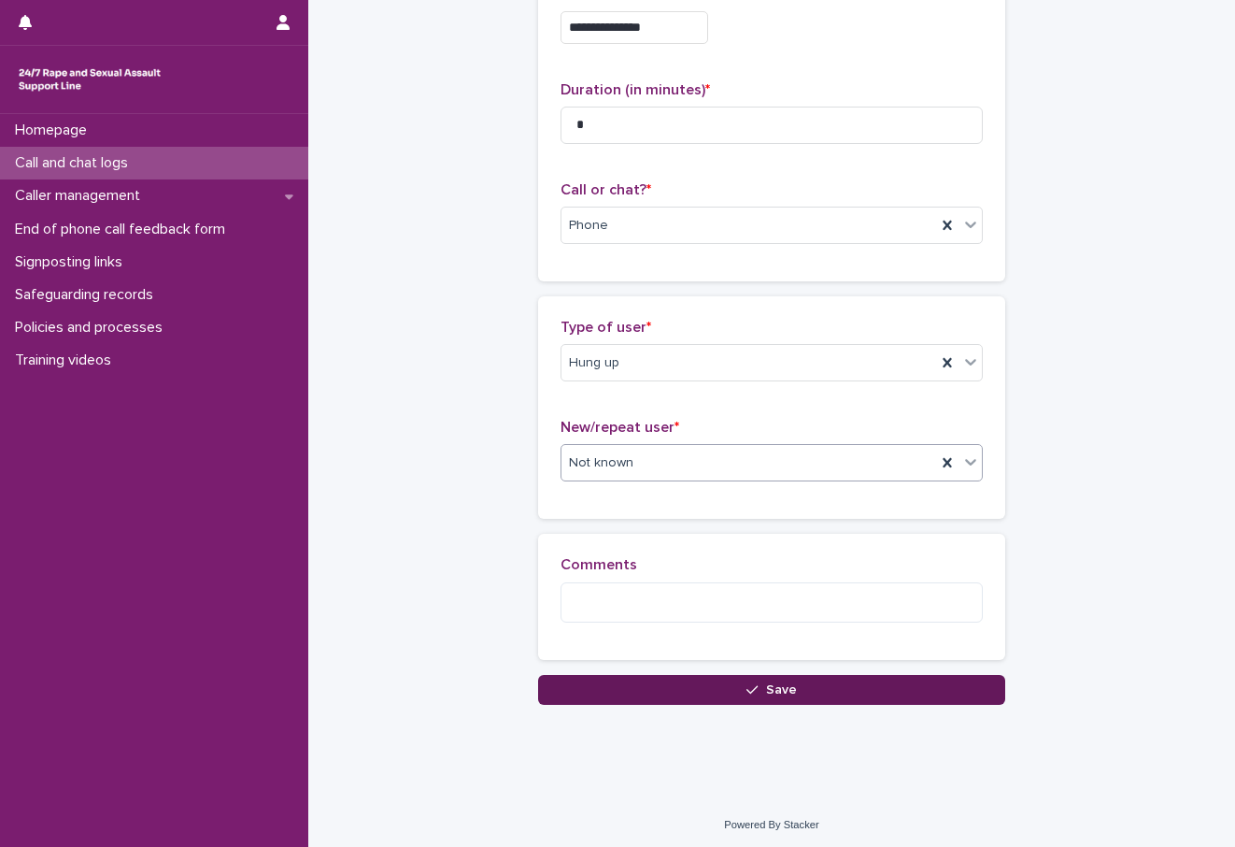
scroll to position [148, 0]
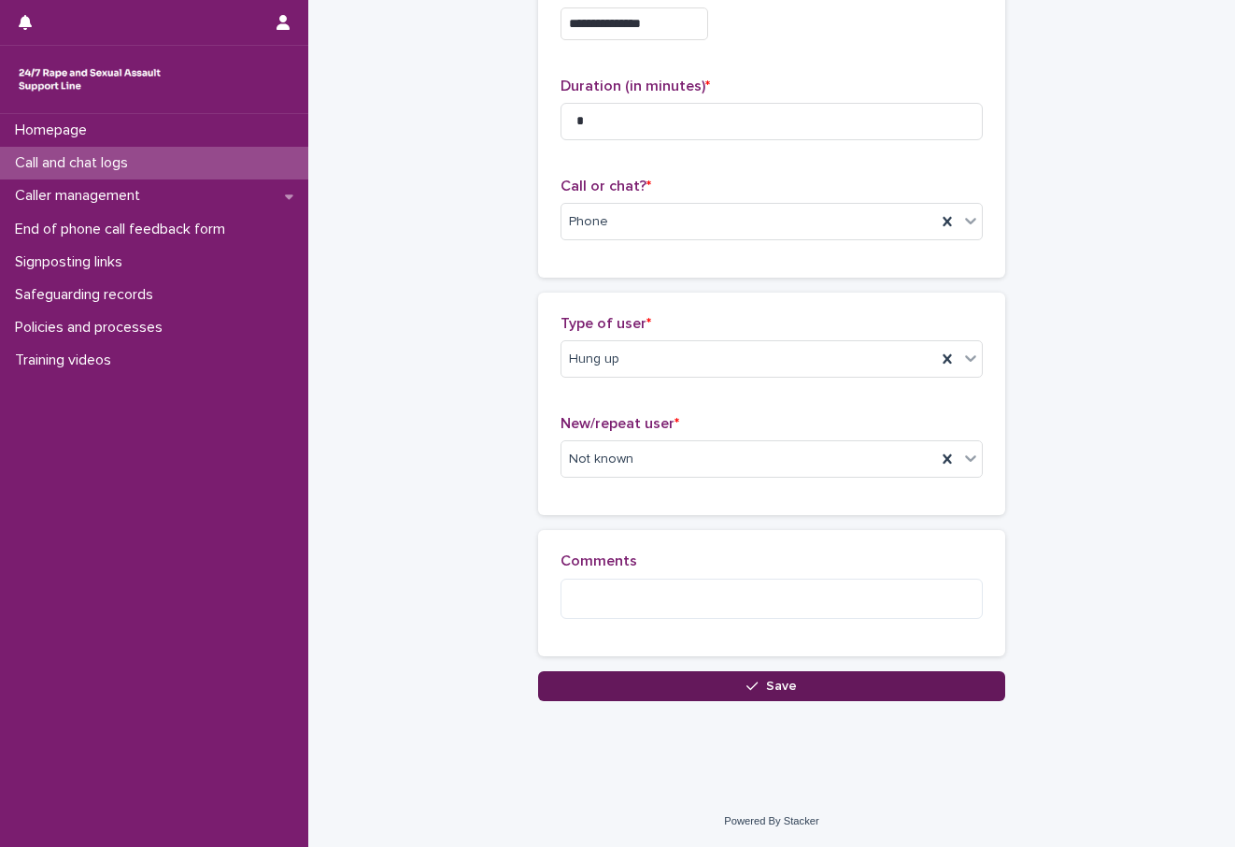
click at [766, 700] on button "Save" at bounding box center [771, 686] width 467 height 30
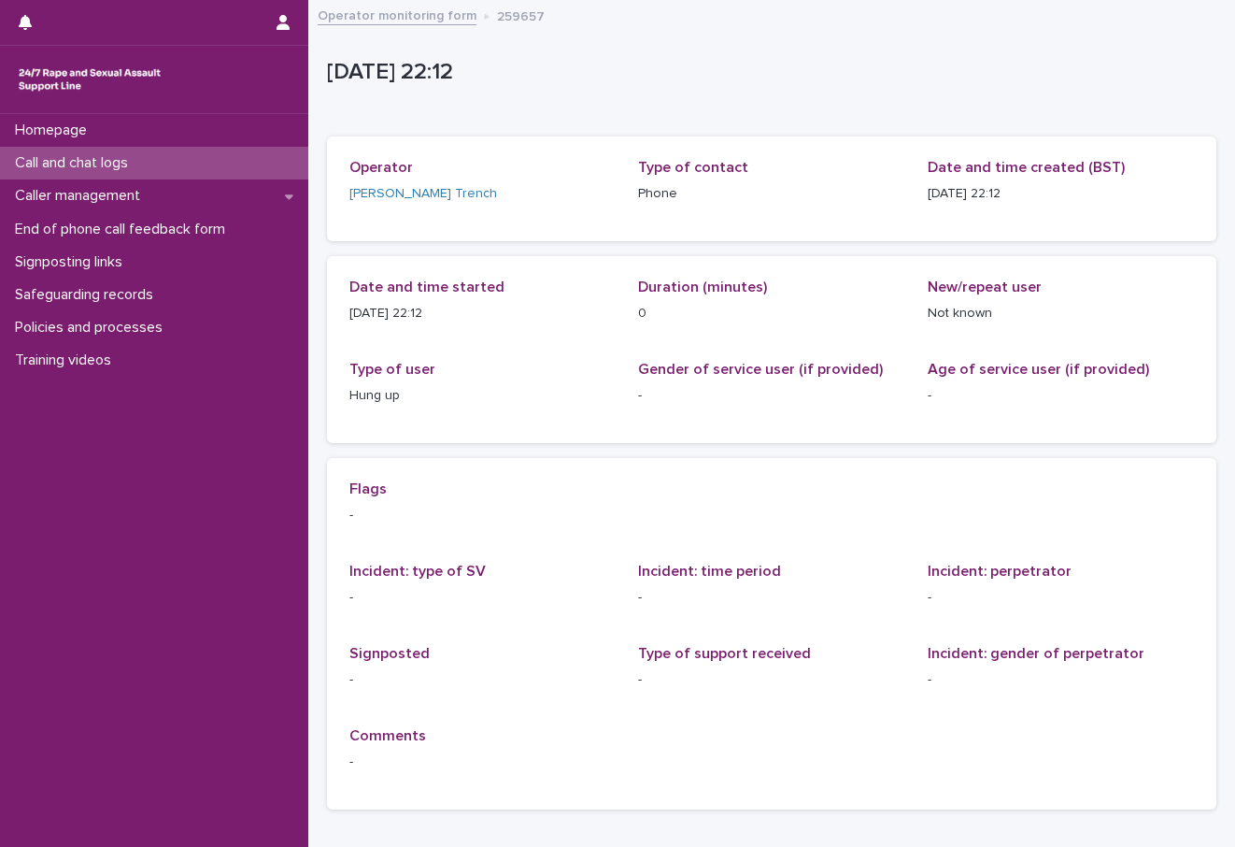
click at [75, 157] on p "Call and chat logs" at bounding box center [74, 163] width 135 height 18
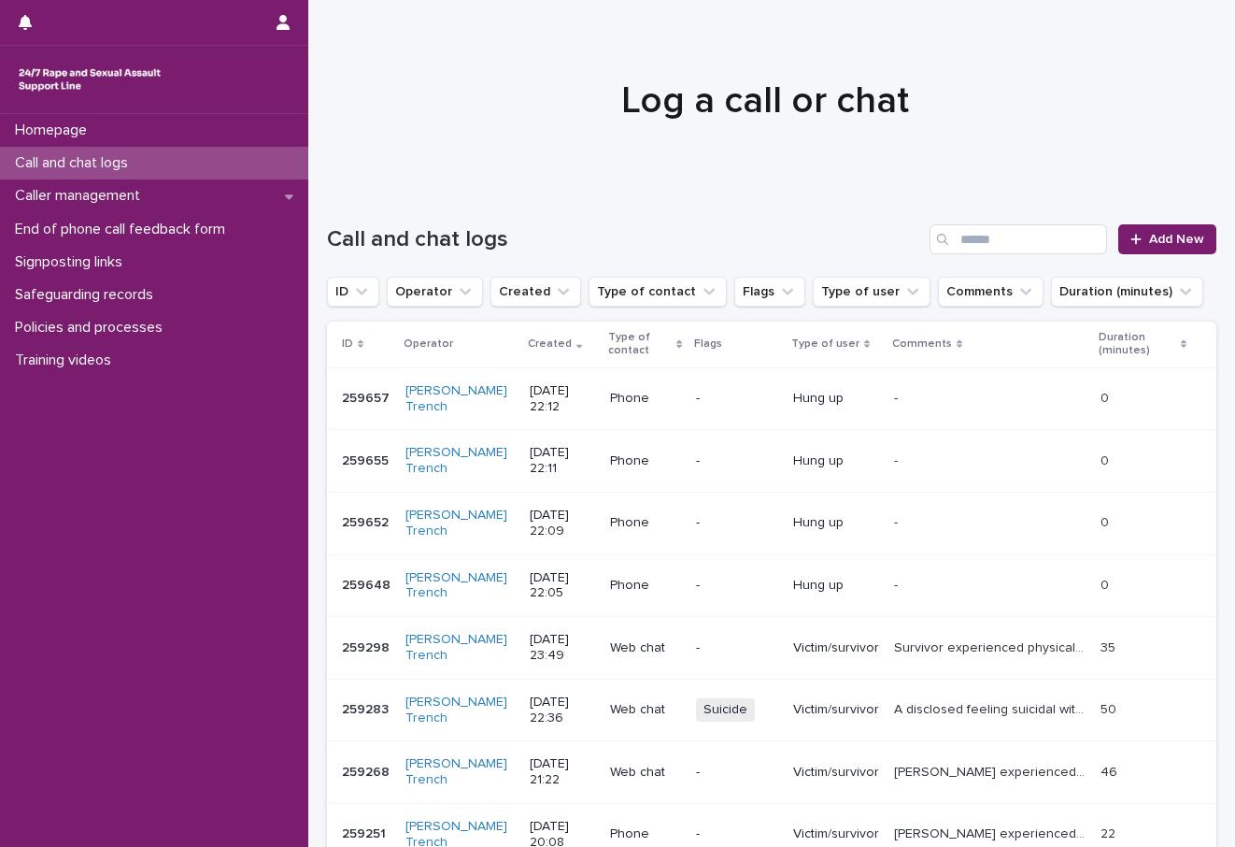
click at [1220, 75] on div at bounding box center [764, 92] width 913 height 187
click at [1184, 135] on div at bounding box center [764, 92] width 913 height 187
